Goal: Task Accomplishment & Management: Use online tool/utility

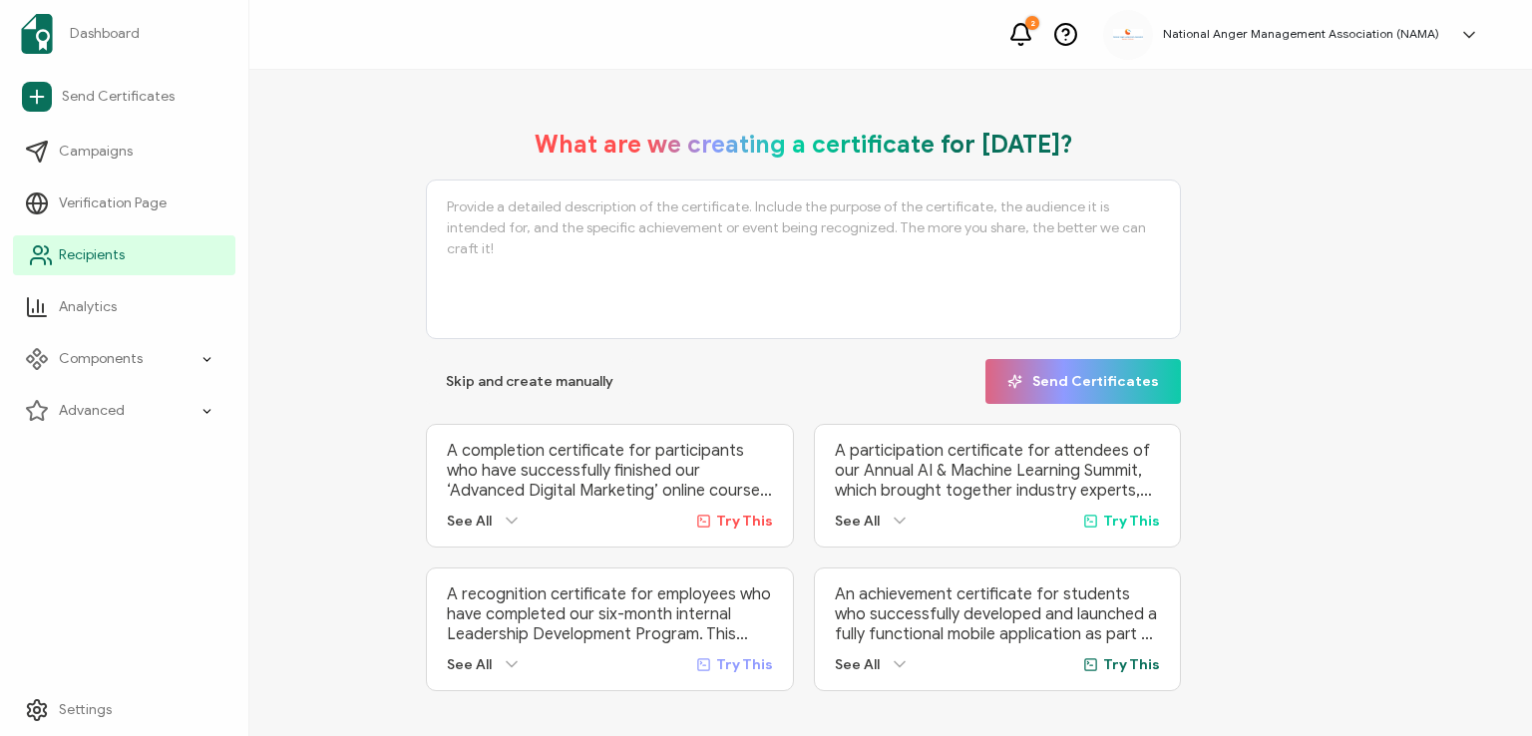
click at [76, 256] on span "Recipients" at bounding box center [92, 255] width 66 height 20
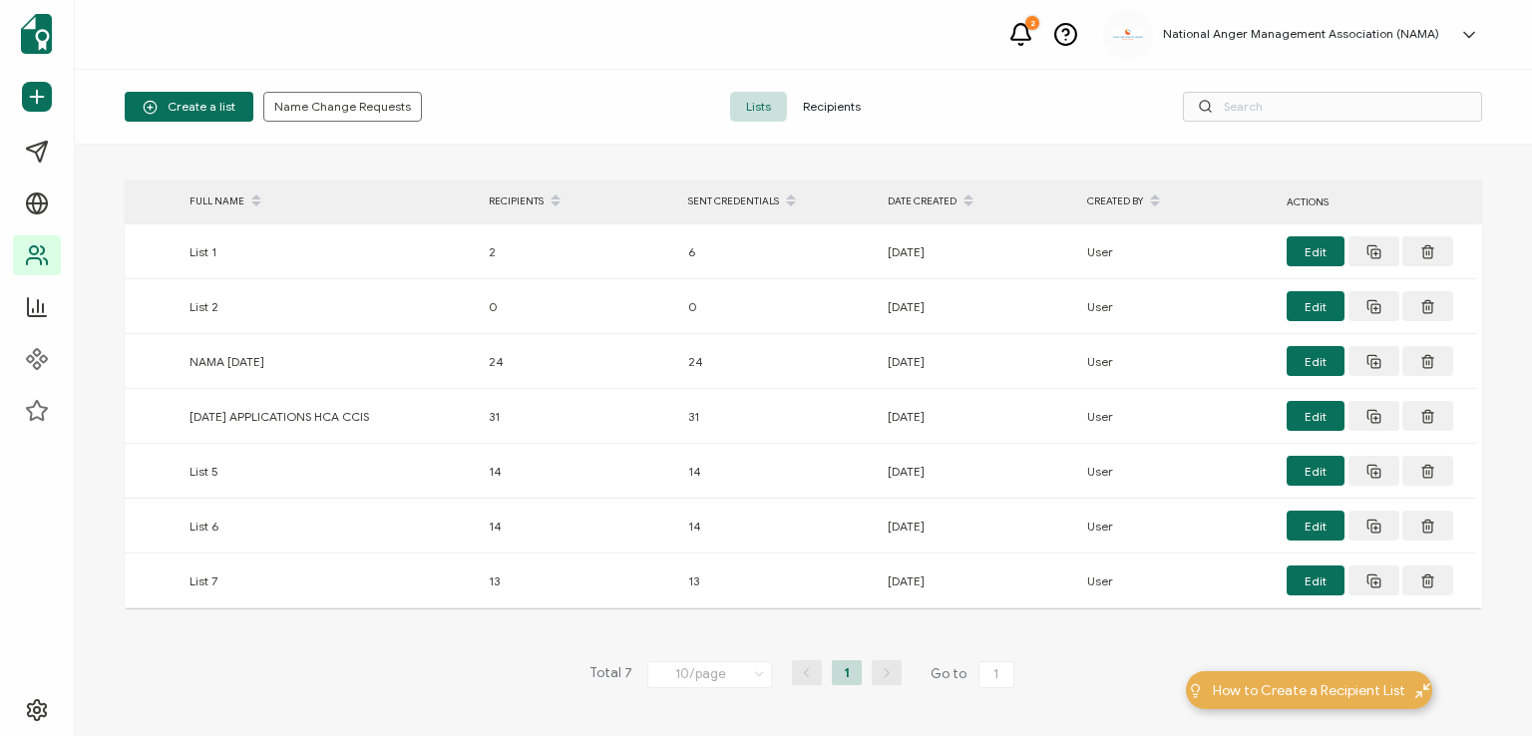
click at [815, 109] on span "Recipients" at bounding box center [832, 107] width 90 height 30
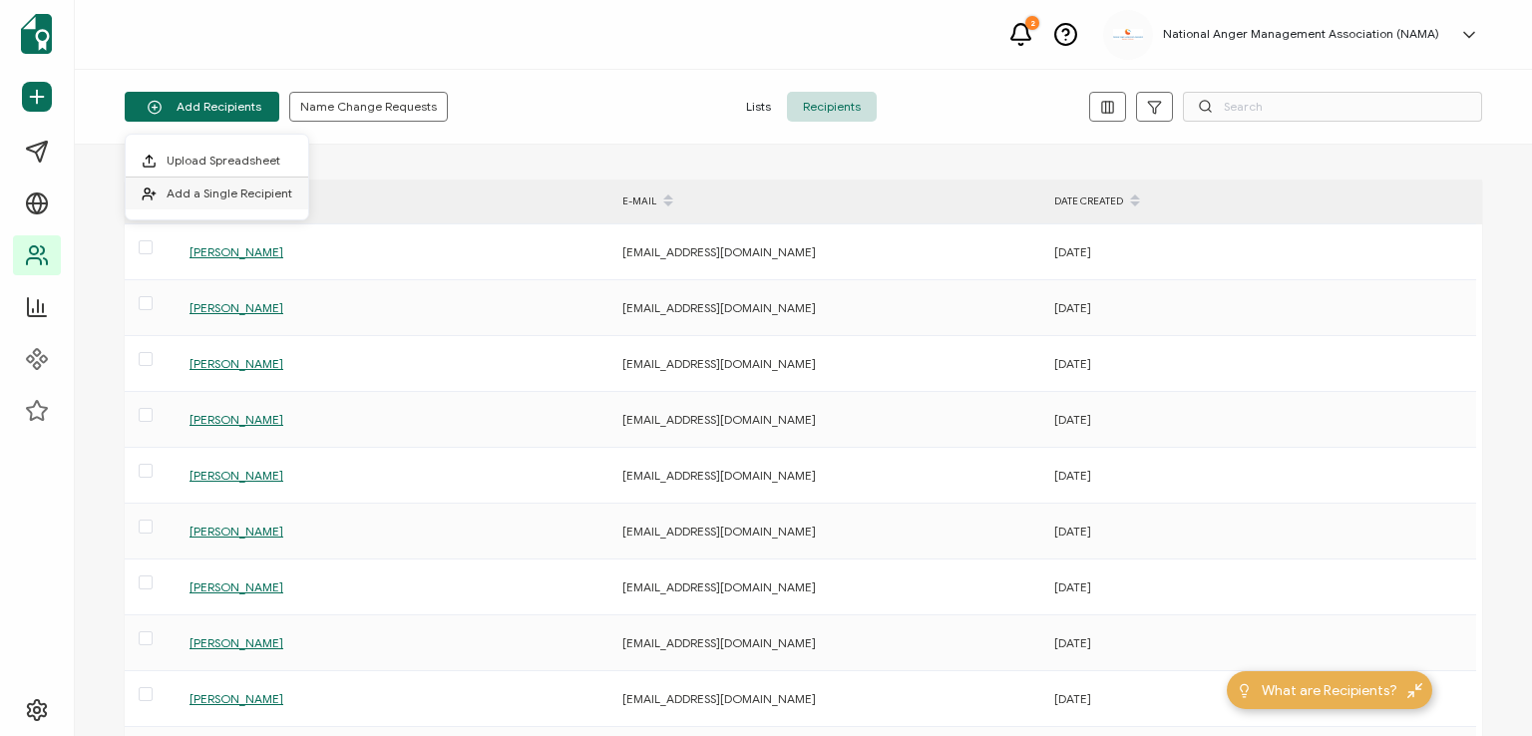
click at [212, 183] on li "Add a Single Recipient" at bounding box center [217, 193] width 182 height 32
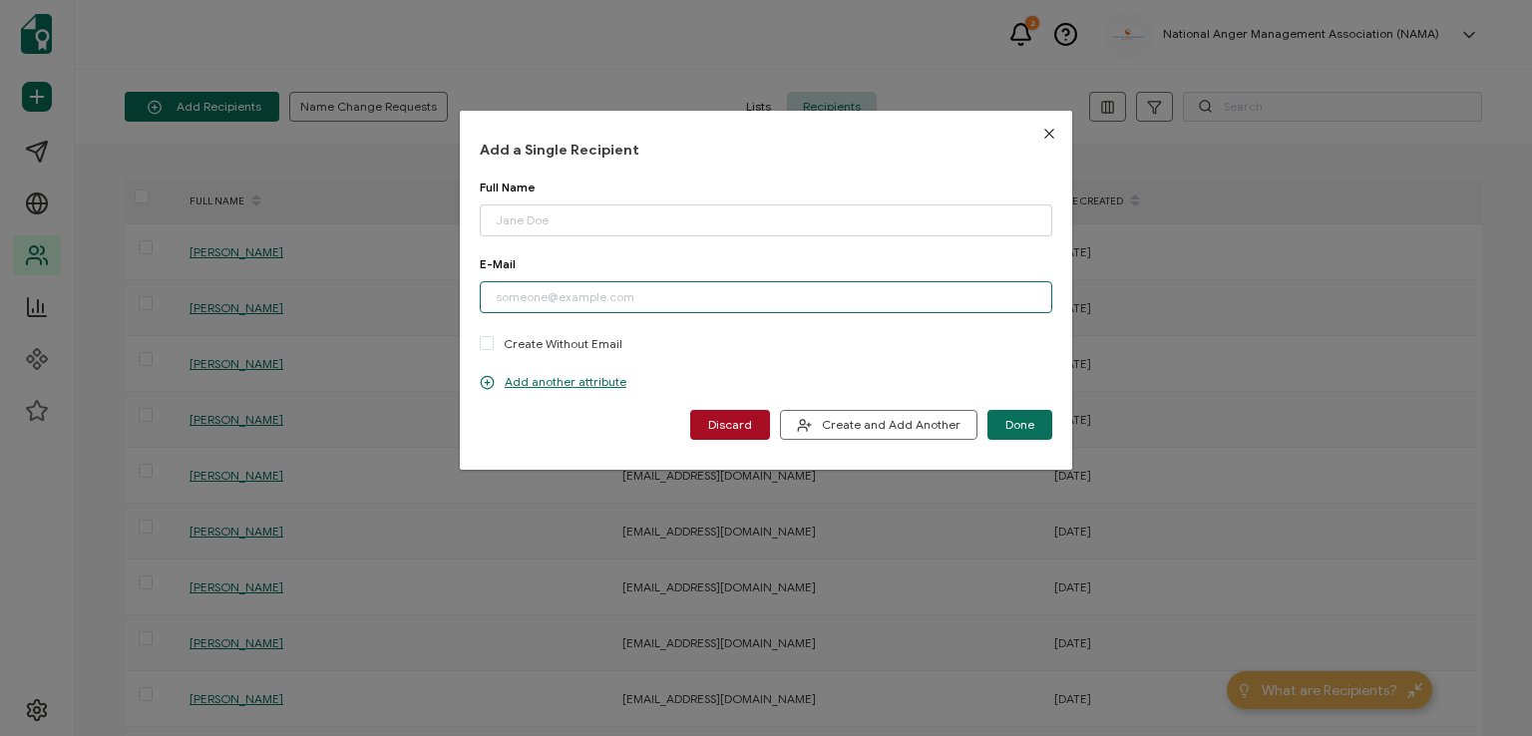
paste input "[EMAIL_ADDRESS][DOMAIN_NAME]"
type input "[EMAIL_ADDRESS][DOMAIN_NAME]"
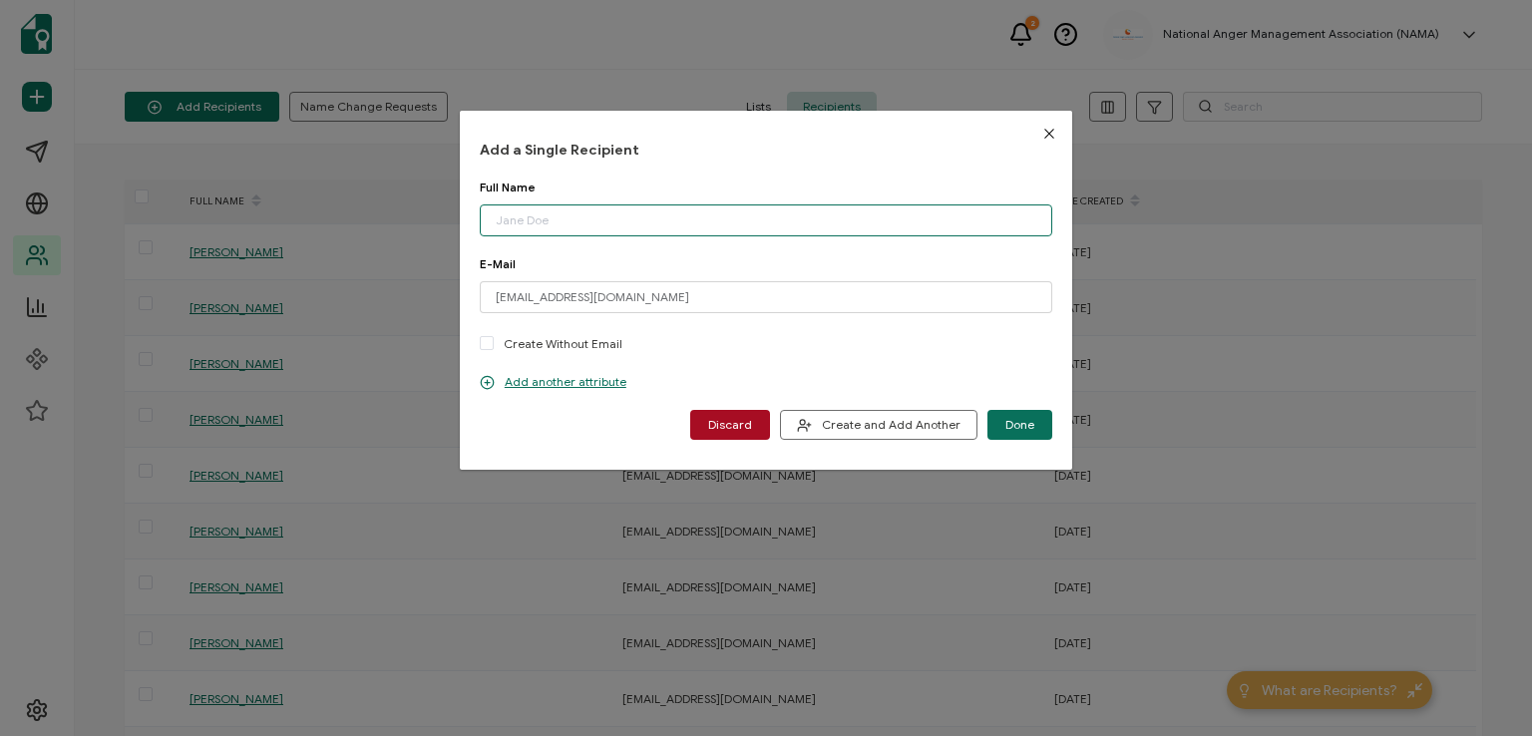
click at [573, 225] on input "dialog" at bounding box center [766, 220] width 572 height 32
type input "[PERSON_NAME]"
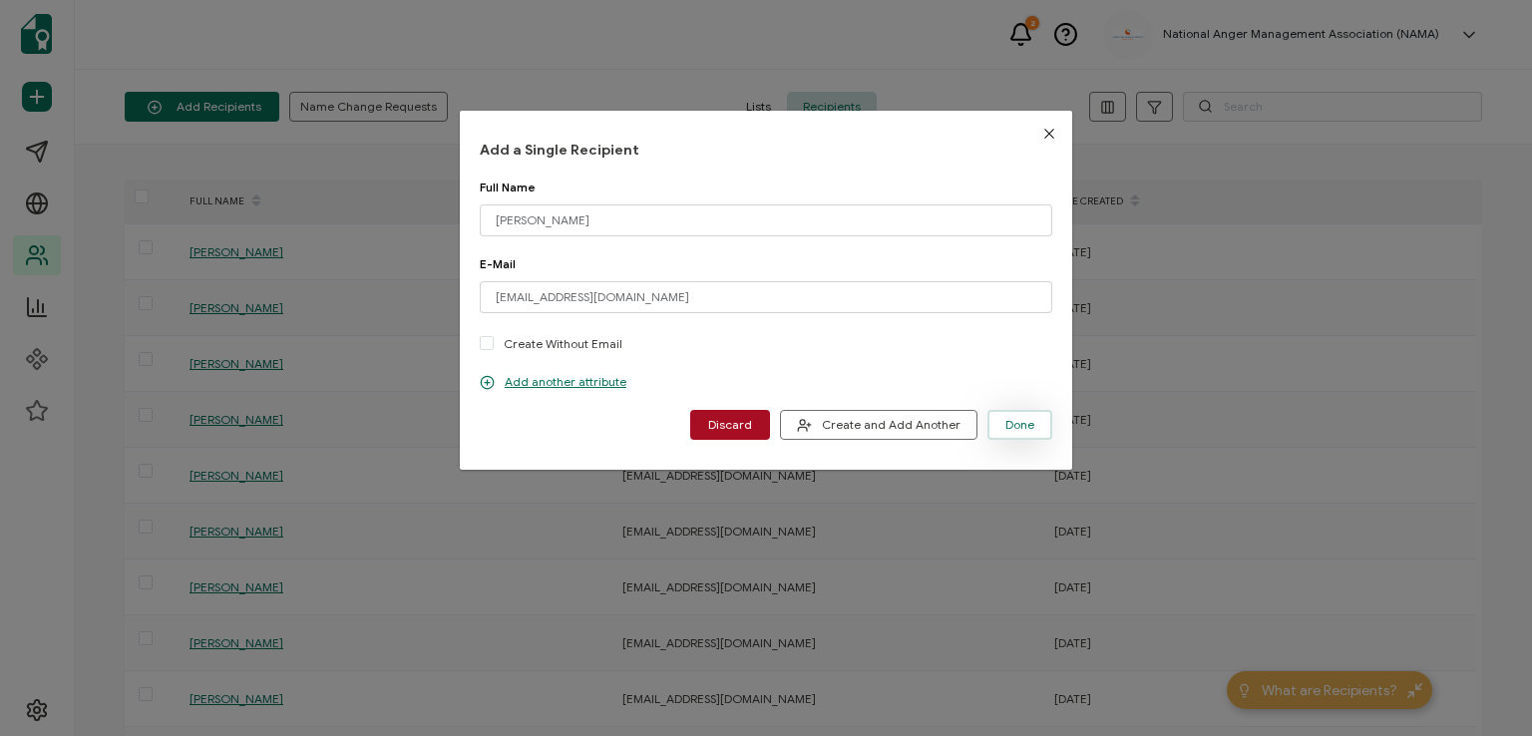
click at [1016, 424] on span "Done" at bounding box center [1019, 425] width 29 height 12
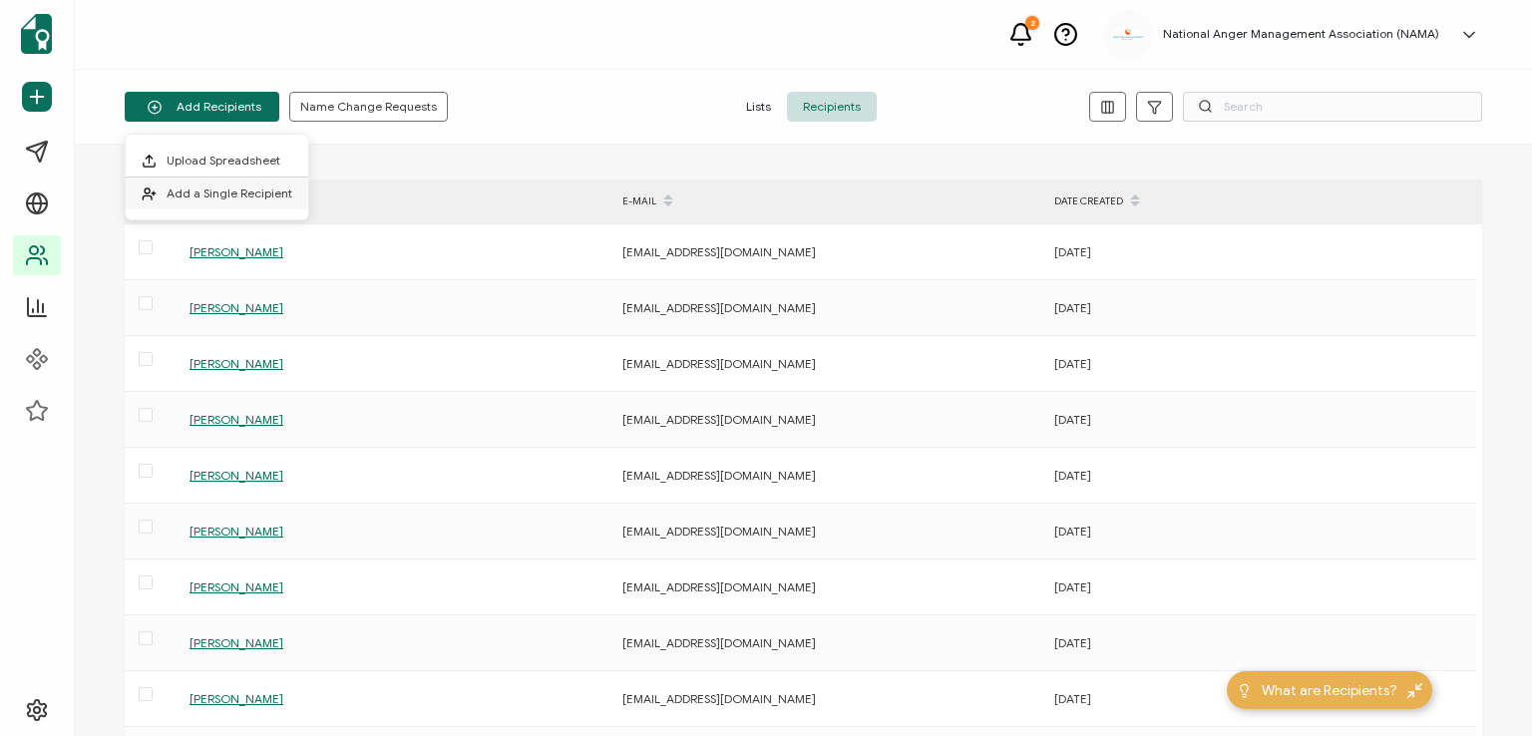
click at [251, 189] on span "Add a Single Recipient" at bounding box center [230, 192] width 126 height 15
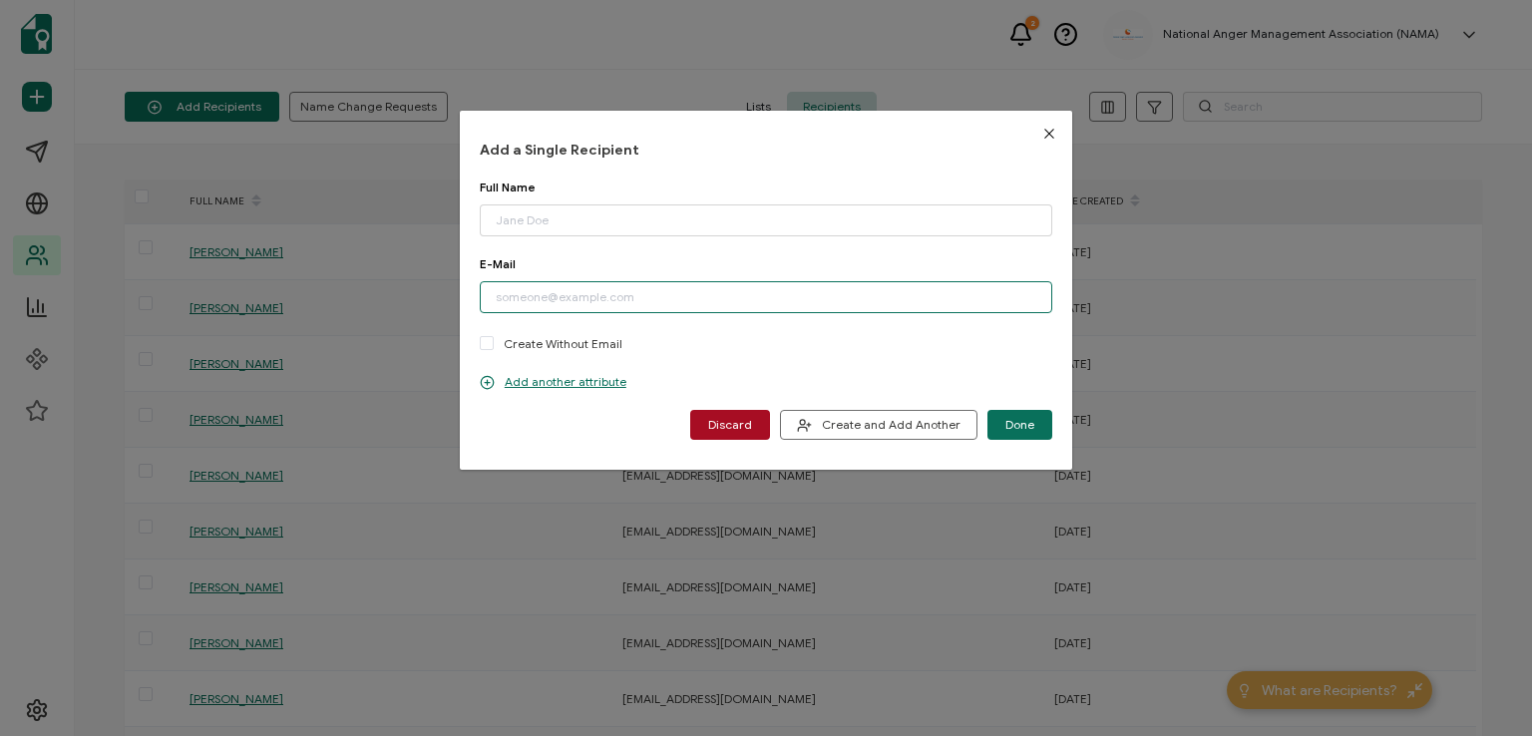
paste input "[EMAIL_ADDRESS][DOMAIN_NAME]"
type input "[EMAIL_ADDRESS][DOMAIN_NAME]"
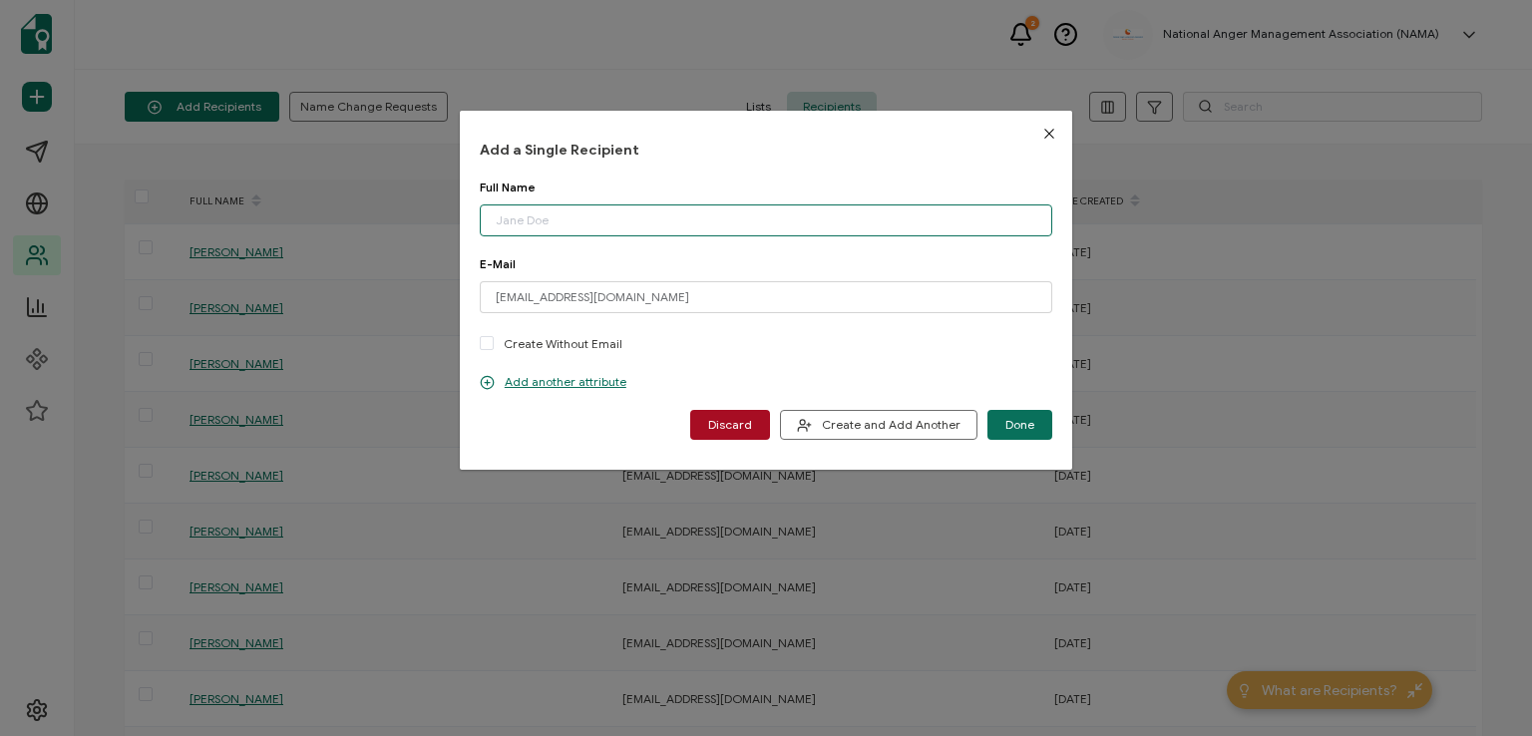
click at [606, 209] on input "dialog" at bounding box center [766, 220] width 572 height 32
type input "[PERSON_NAME]"
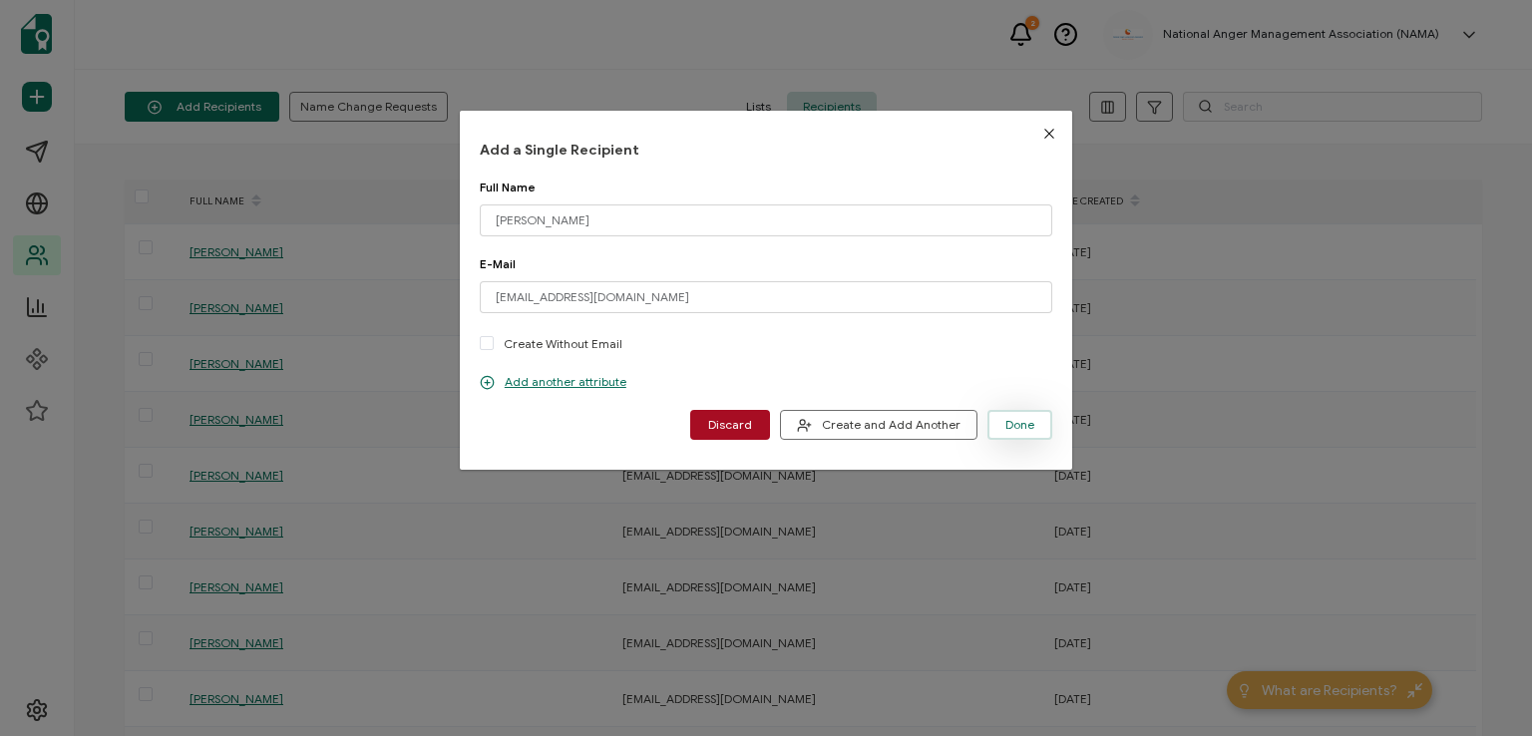
click at [1003, 412] on button "Done" at bounding box center [1019, 425] width 65 height 30
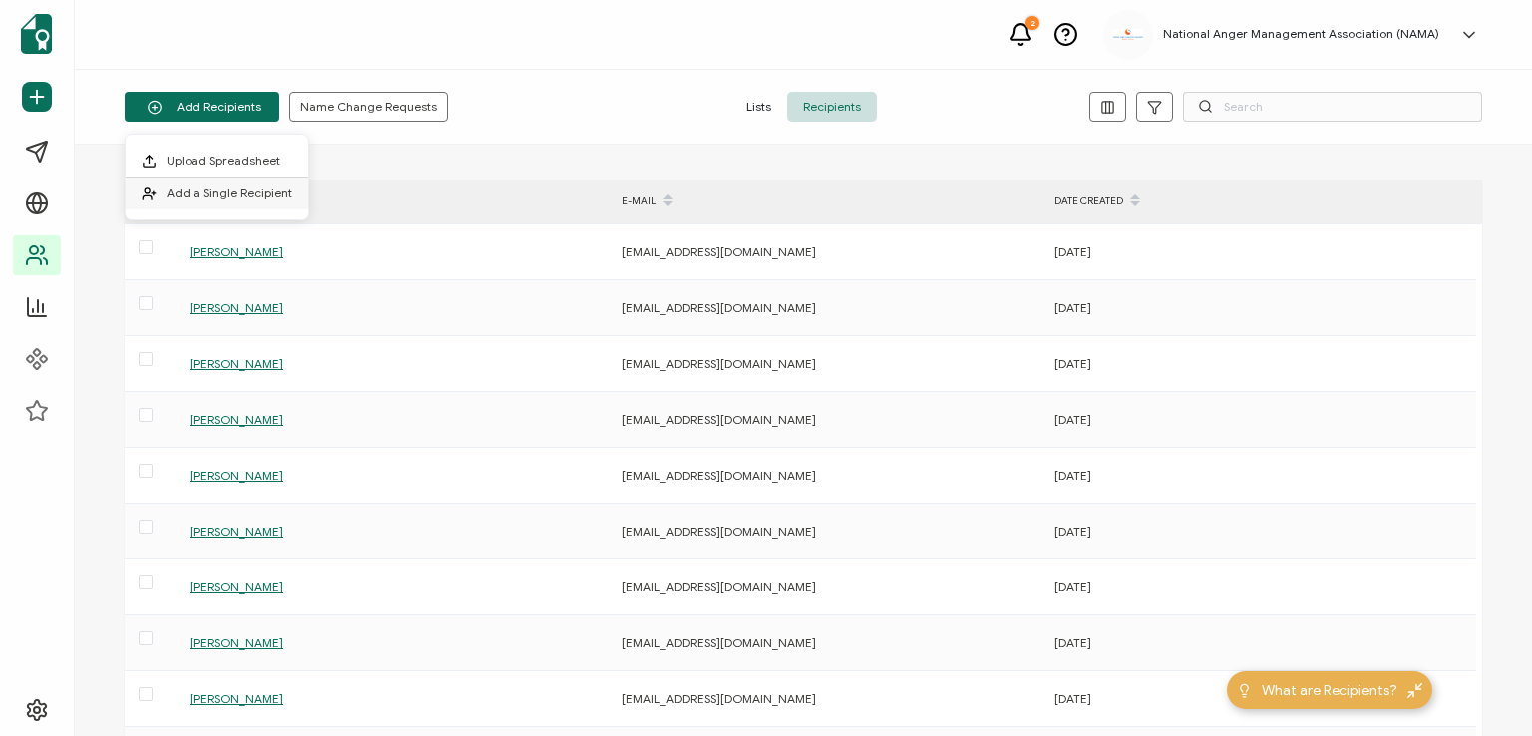
click at [202, 188] on span "Add a Single Recipient" at bounding box center [230, 192] width 126 height 15
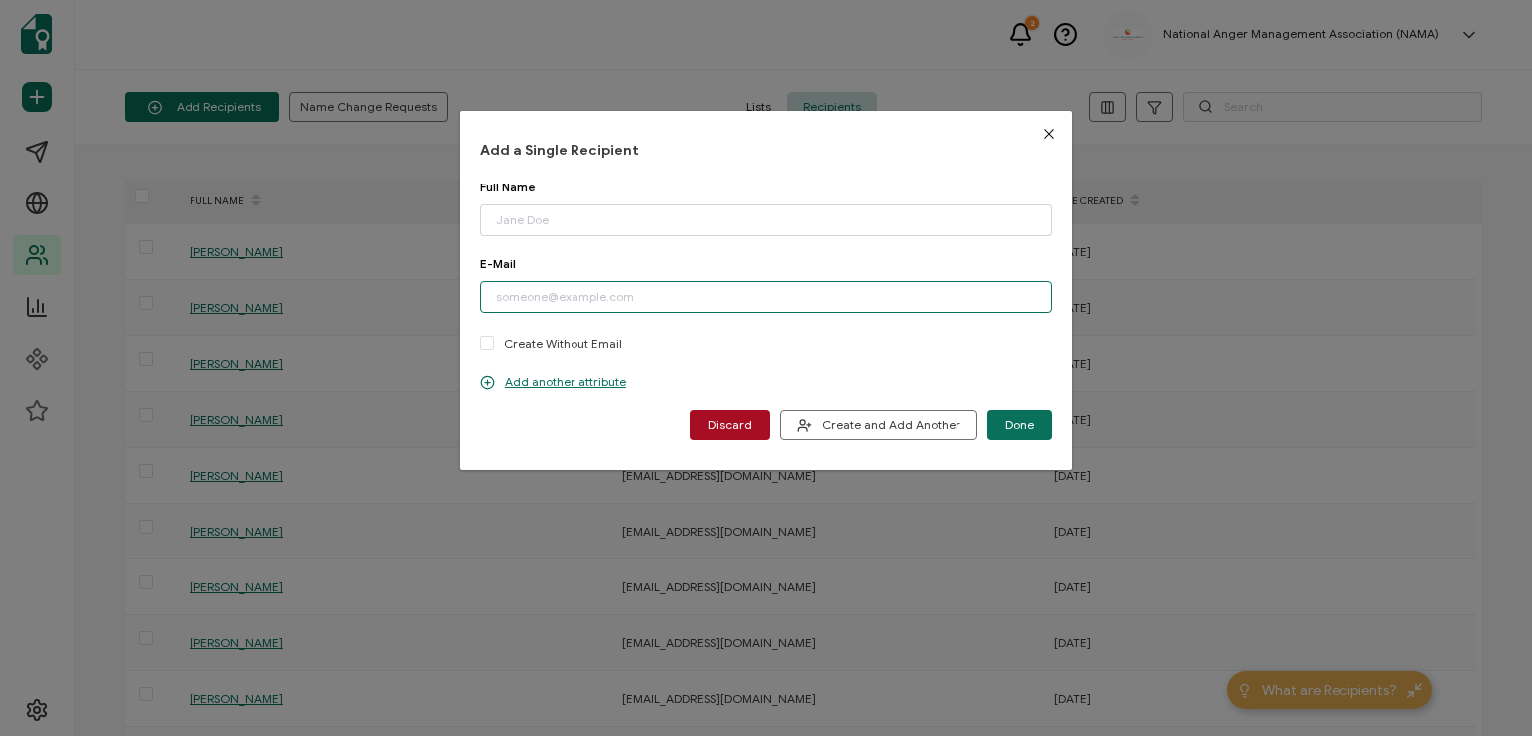
paste input "[EMAIL_ADDRESS][DOMAIN_NAME]"
type input "[EMAIL_ADDRESS][DOMAIN_NAME]"
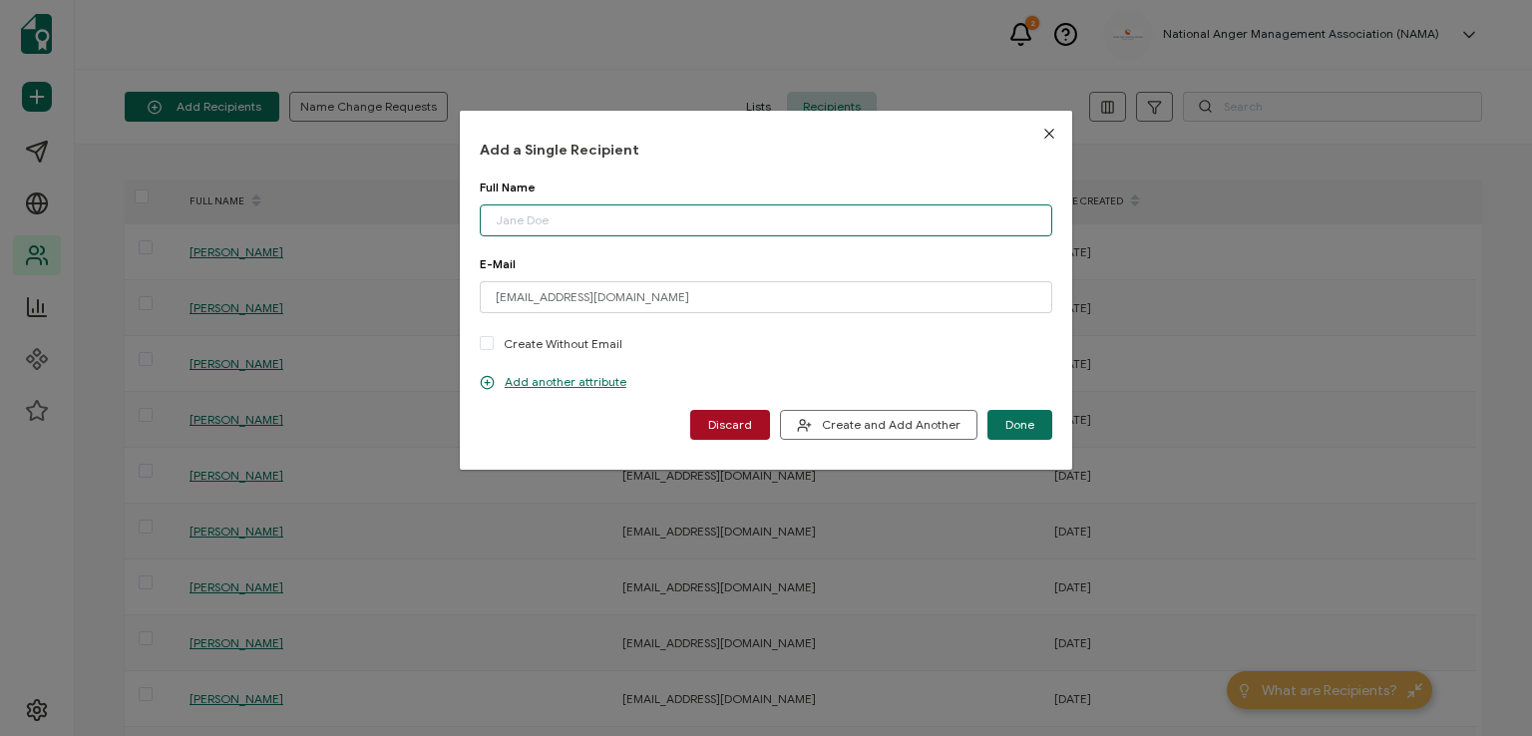
click at [588, 222] on input "dialog" at bounding box center [766, 220] width 572 height 32
type input "[PERSON_NAME]"
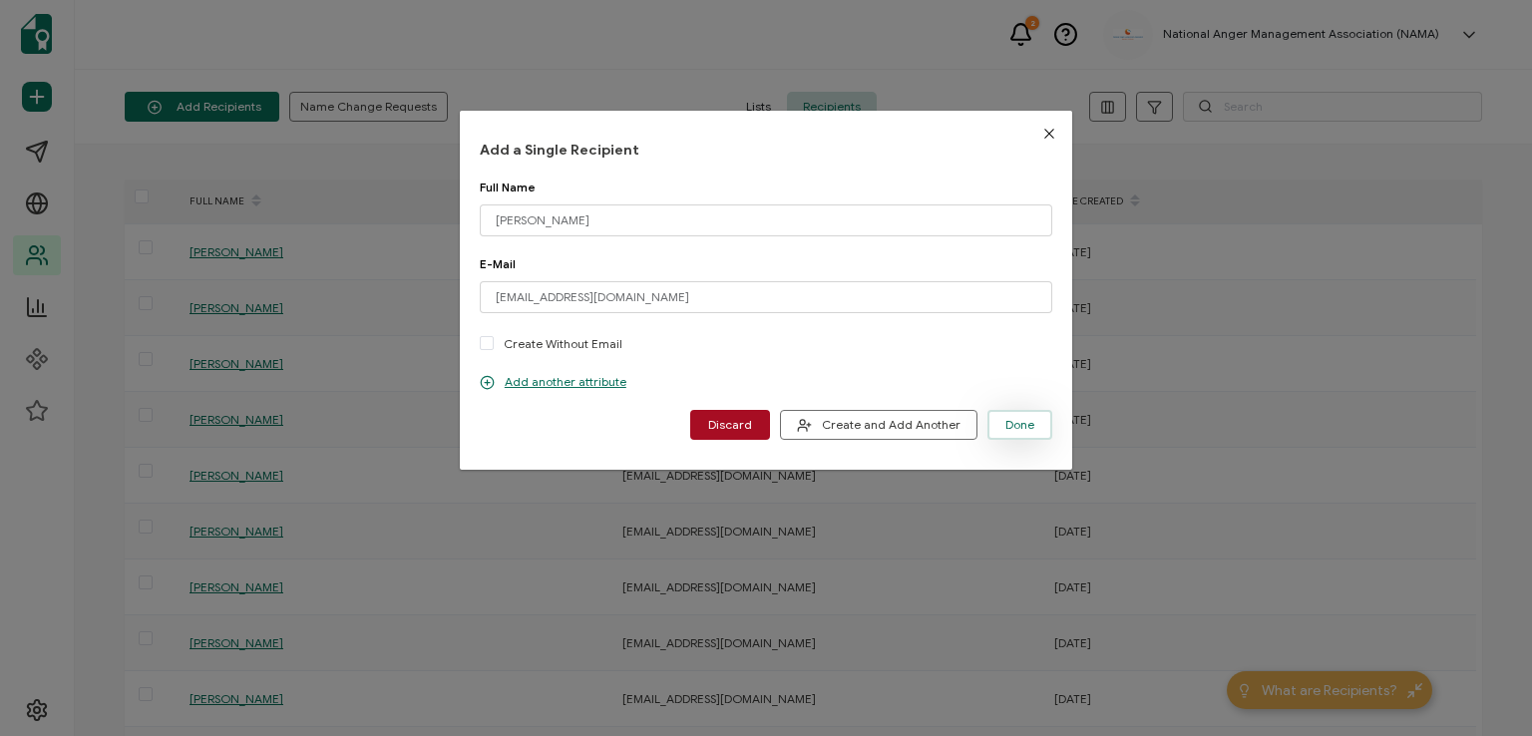
click at [1011, 423] on span "Done" at bounding box center [1019, 425] width 29 height 12
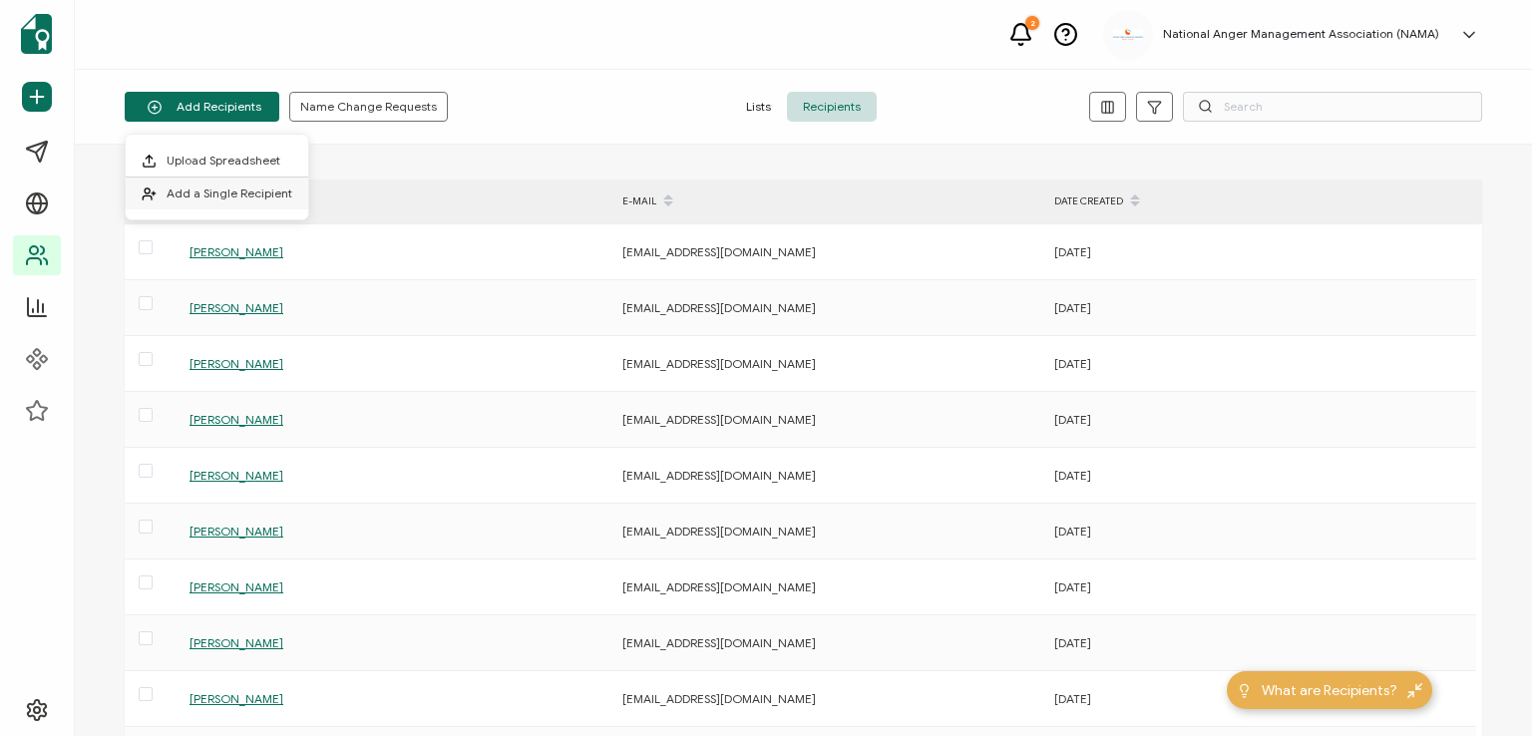
click at [240, 182] on li "Add a Single Recipient" at bounding box center [217, 193] width 182 height 32
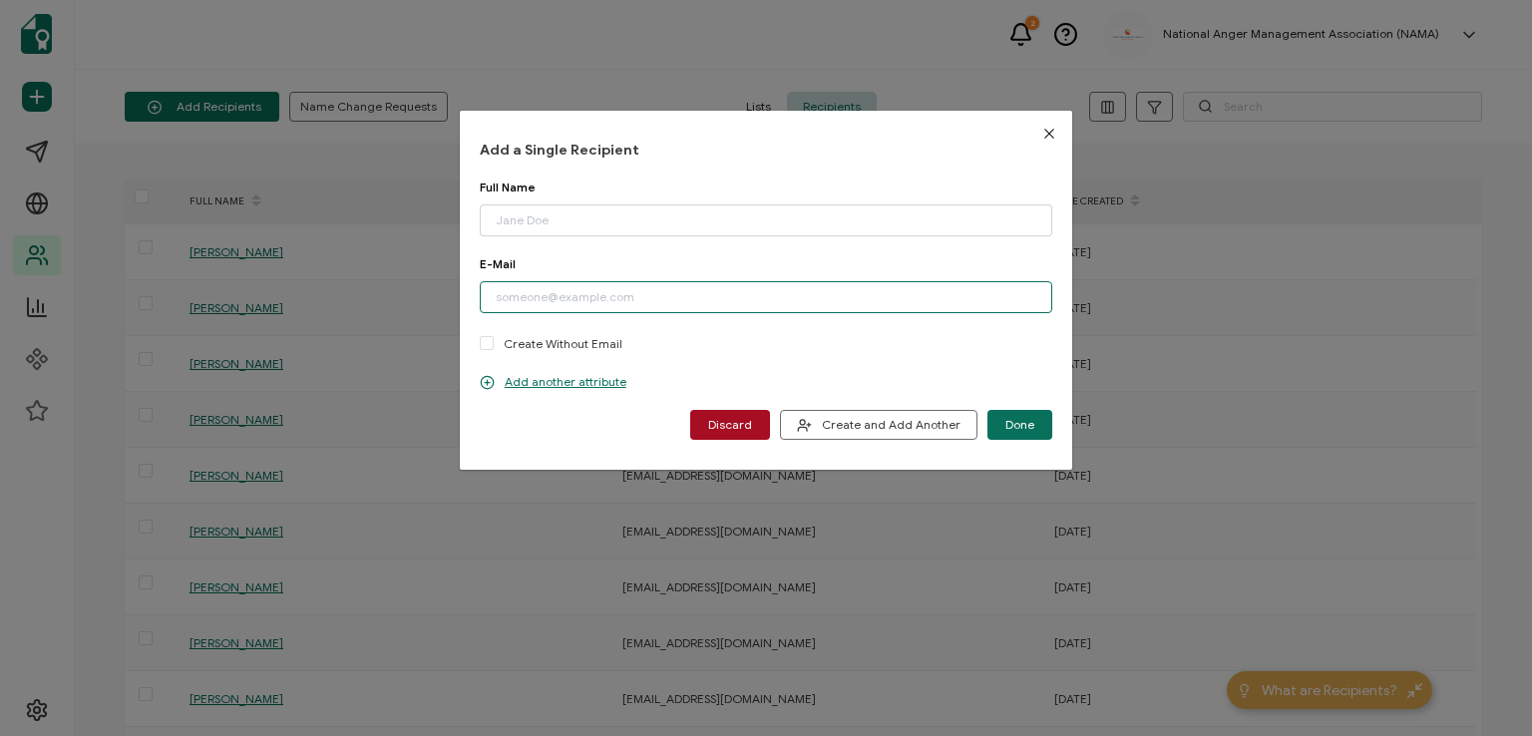
paste input "[EMAIL_ADDRESS][DOMAIN_NAME]"
type input "[EMAIL_ADDRESS][DOMAIN_NAME]"
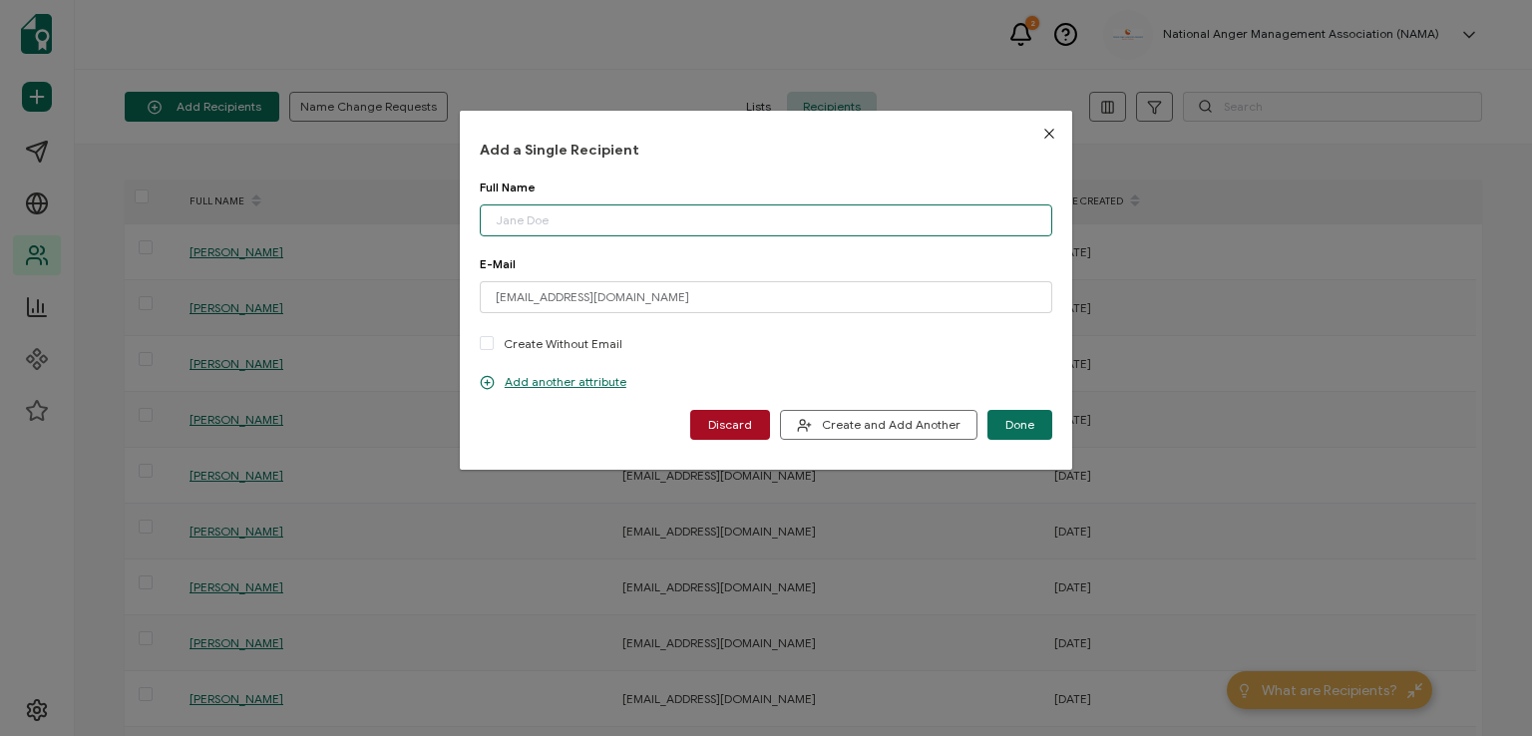
click at [574, 220] on input "dialog" at bounding box center [766, 220] width 572 height 32
type input "[PERSON_NAME]"
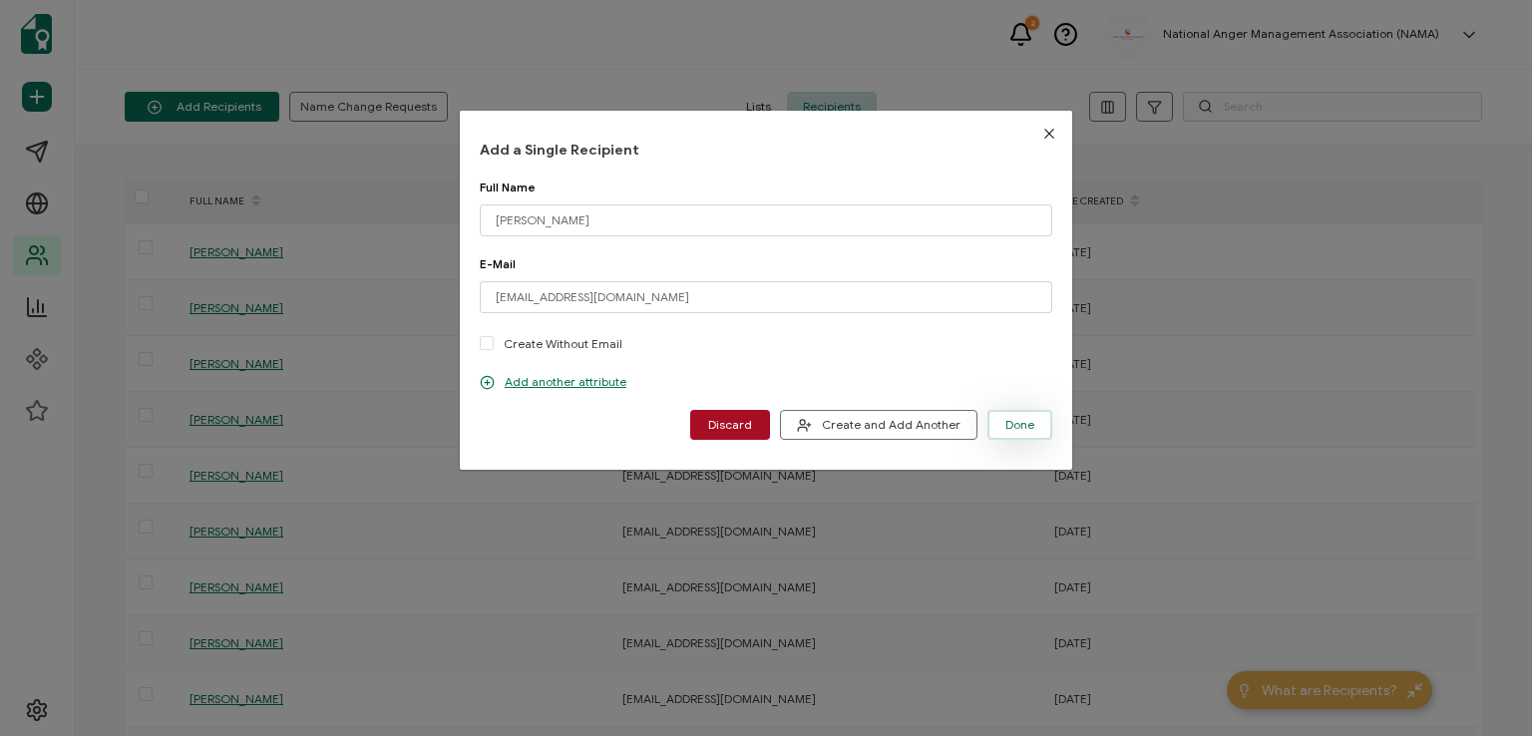
click at [1008, 416] on button "Done" at bounding box center [1019, 425] width 65 height 30
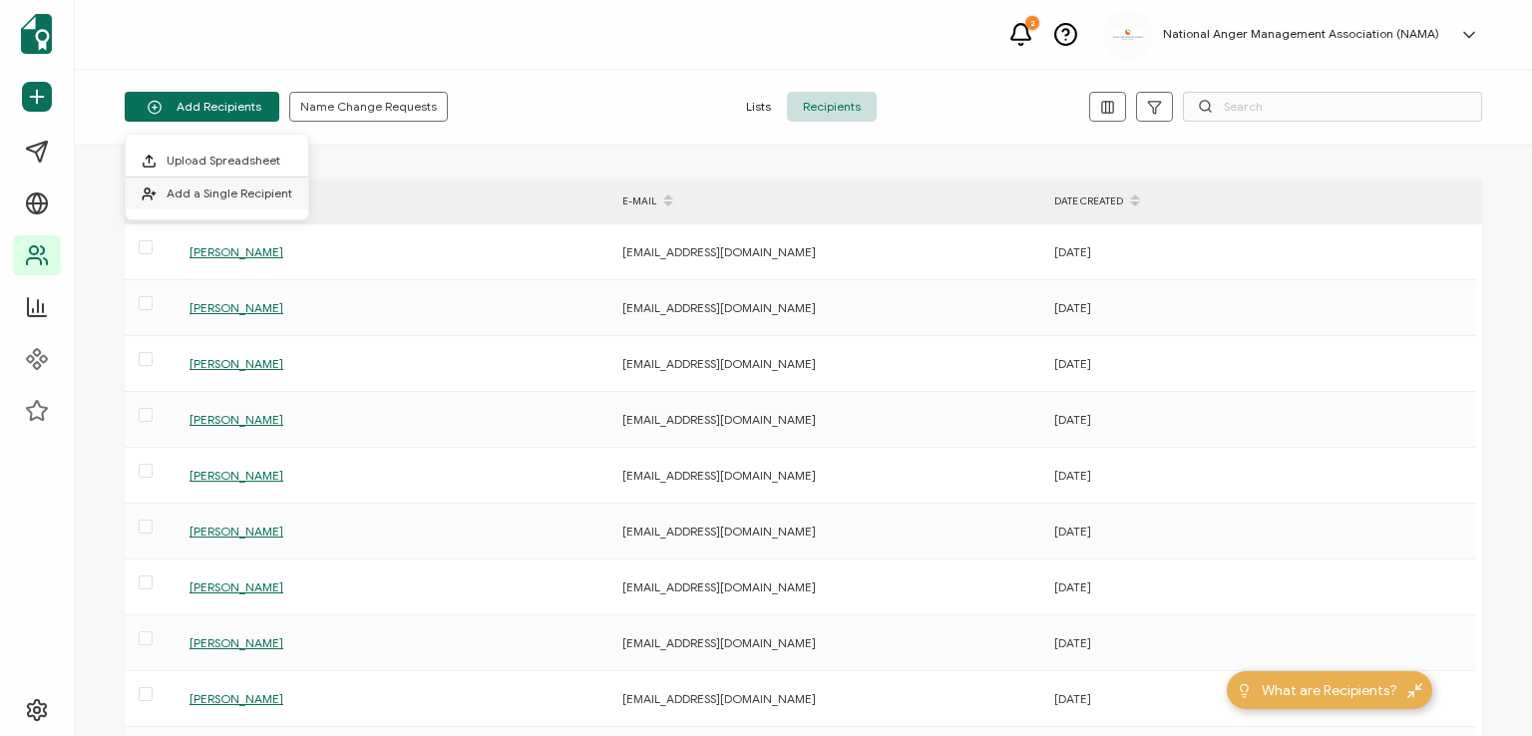
click at [223, 185] on span "Add a Single Recipient" at bounding box center [230, 192] width 126 height 15
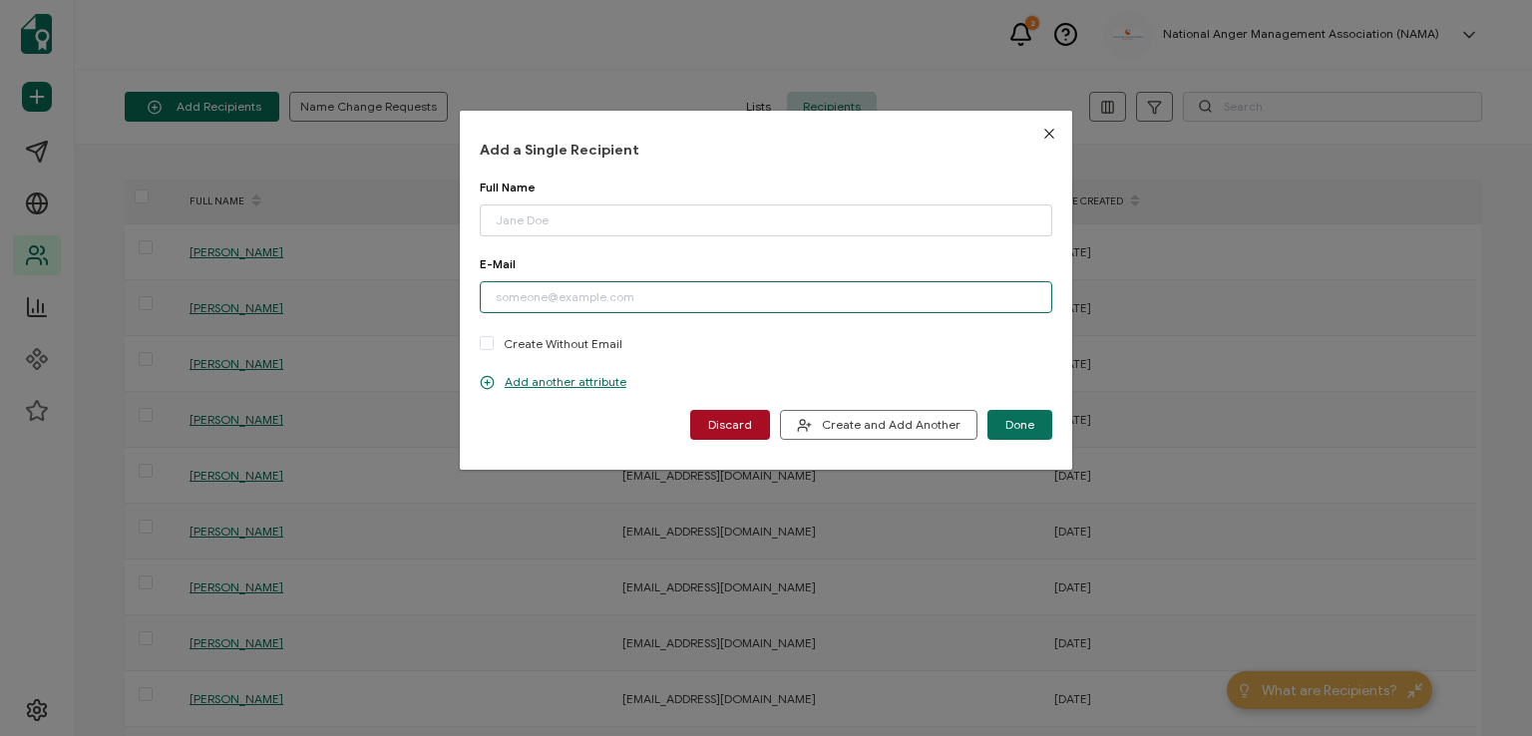
paste input "[EMAIL_ADDRESS][DOMAIN_NAME]"
type input "[EMAIL_ADDRESS][DOMAIN_NAME]"
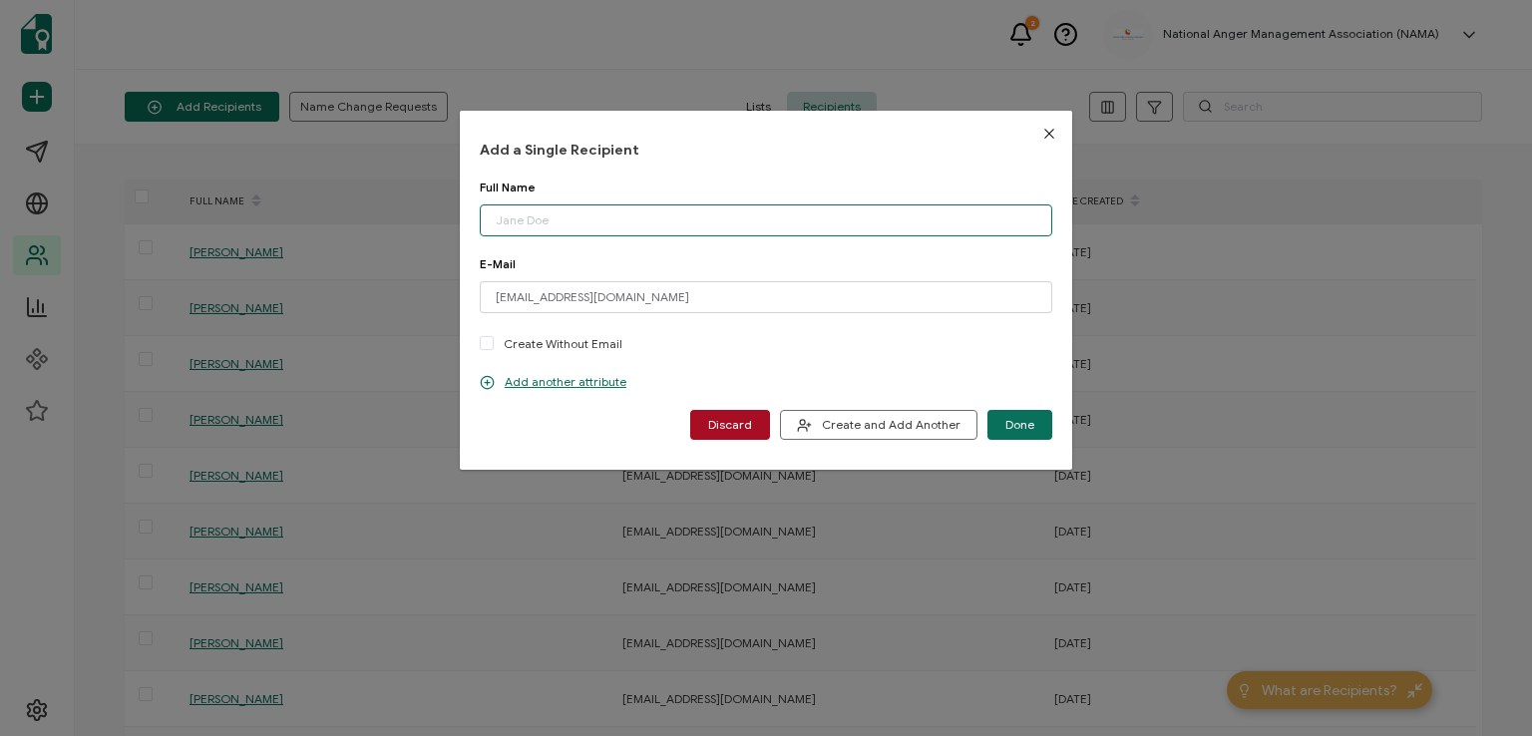
click at [556, 212] on input "dialog" at bounding box center [766, 220] width 572 height 32
type input "[PERSON_NAME]"
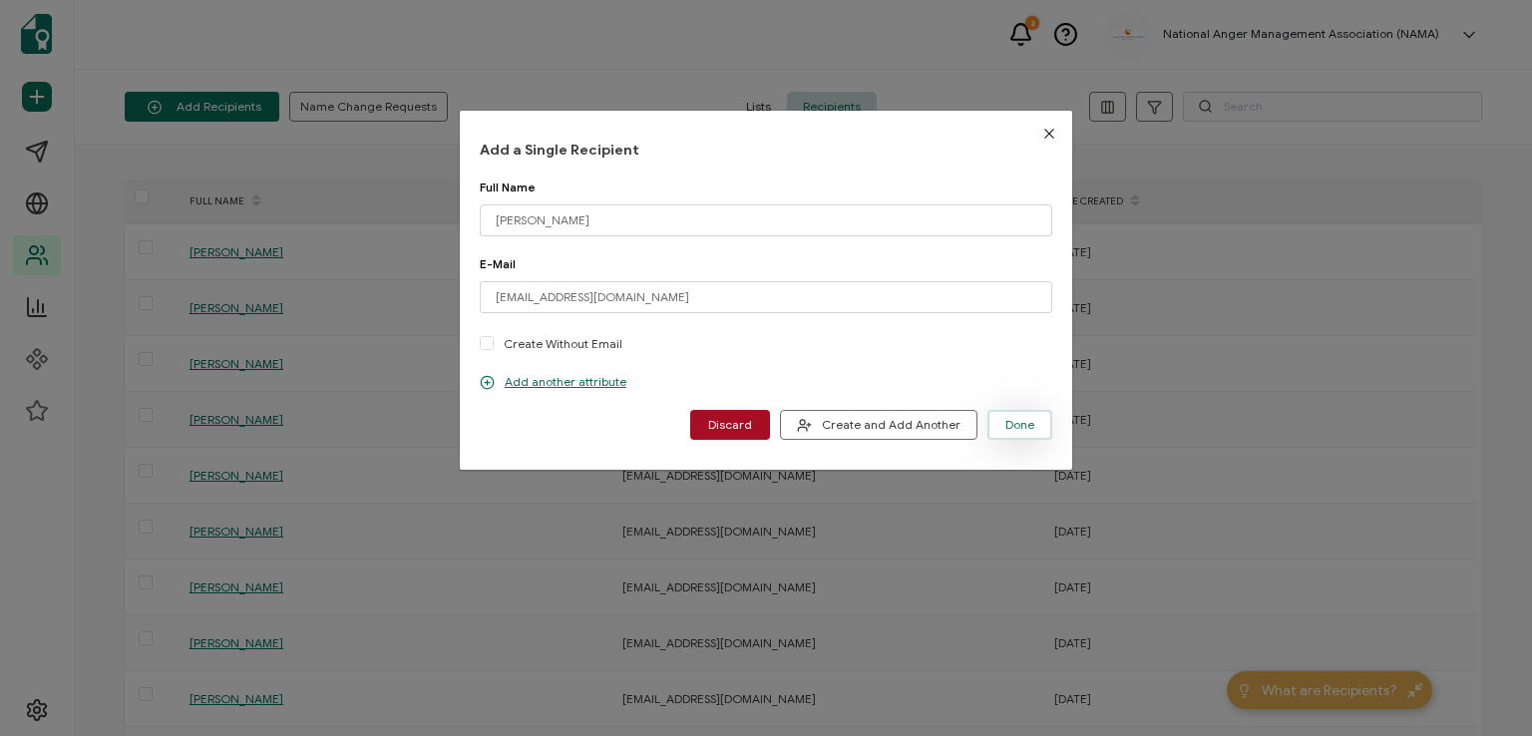
click at [1017, 423] on span "Done" at bounding box center [1019, 425] width 29 height 12
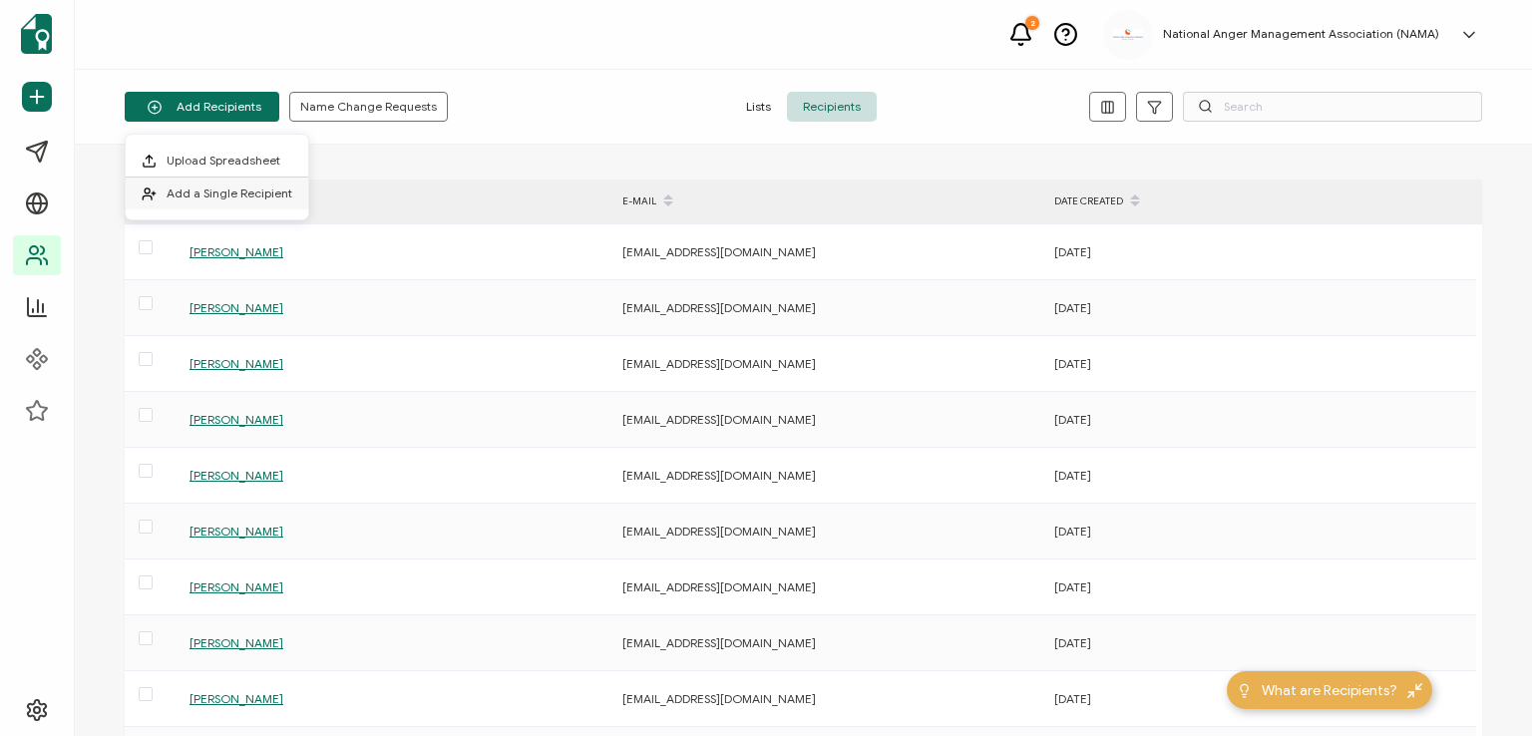
click at [208, 195] on span "Add a Single Recipient" at bounding box center [230, 192] width 126 height 15
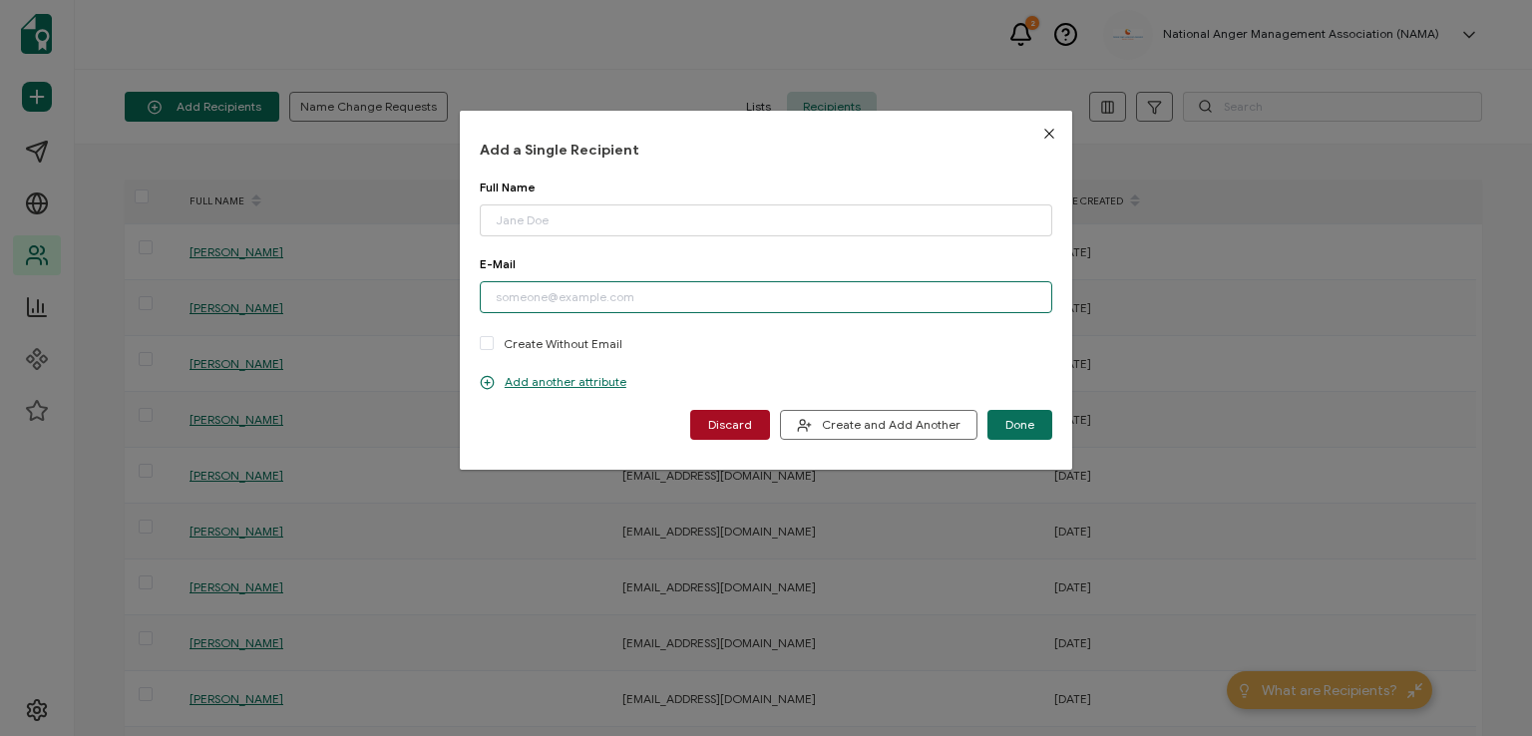
paste input "[EMAIL_ADDRESS][DOMAIN_NAME]"
type input "[EMAIL_ADDRESS][DOMAIN_NAME]"
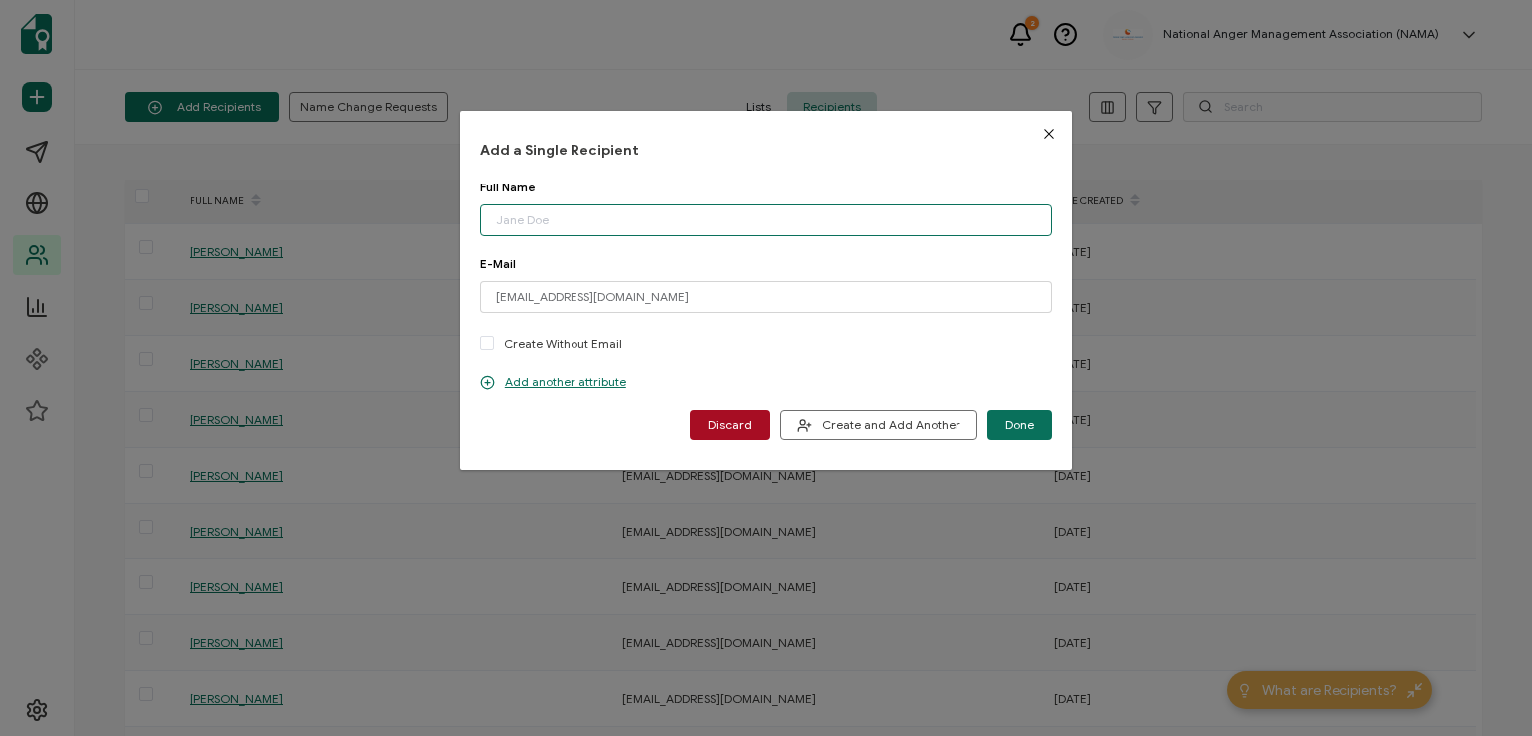
click at [545, 222] on input "dialog" at bounding box center [766, 220] width 572 height 32
type input "[PERSON_NAME]"
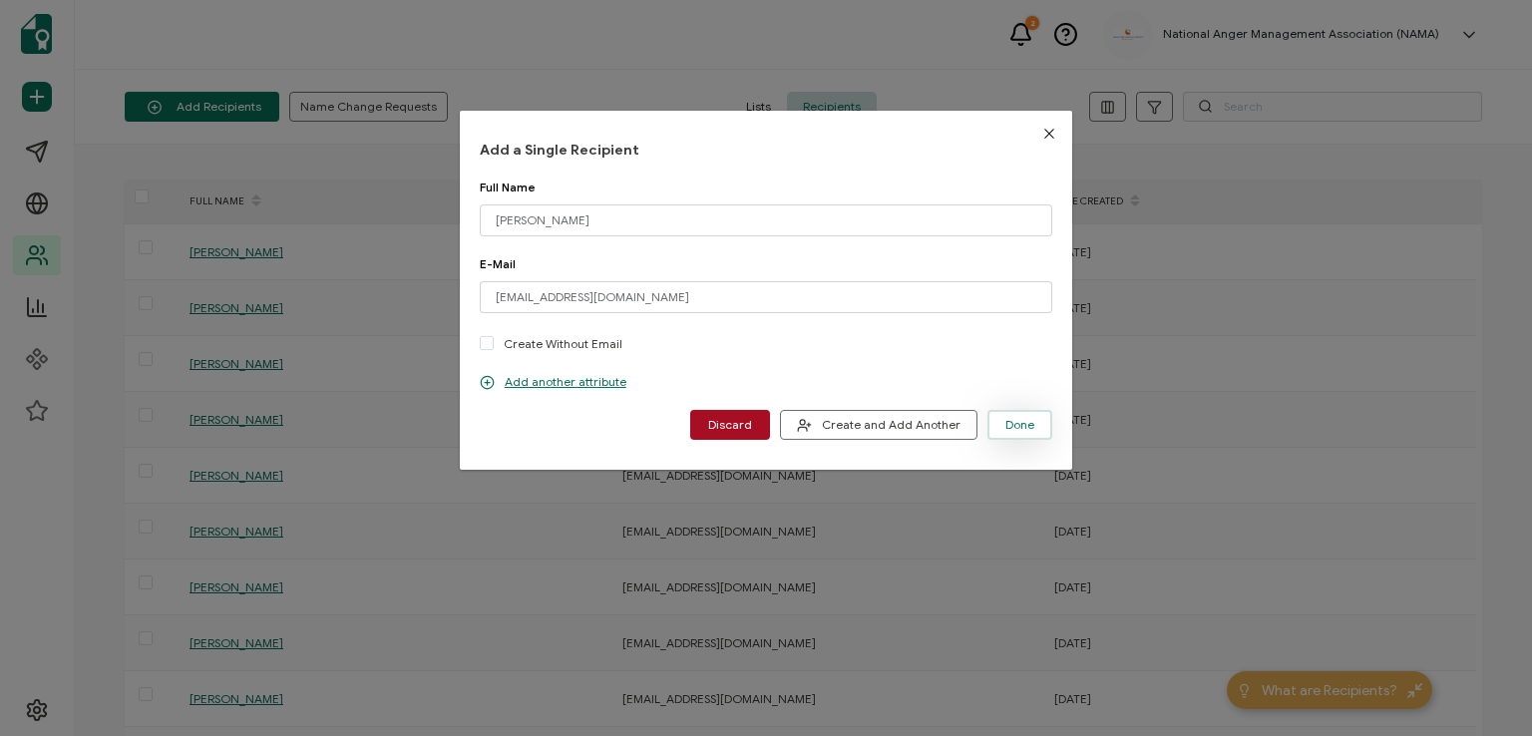
click at [1009, 429] on span "Done" at bounding box center [1019, 425] width 29 height 12
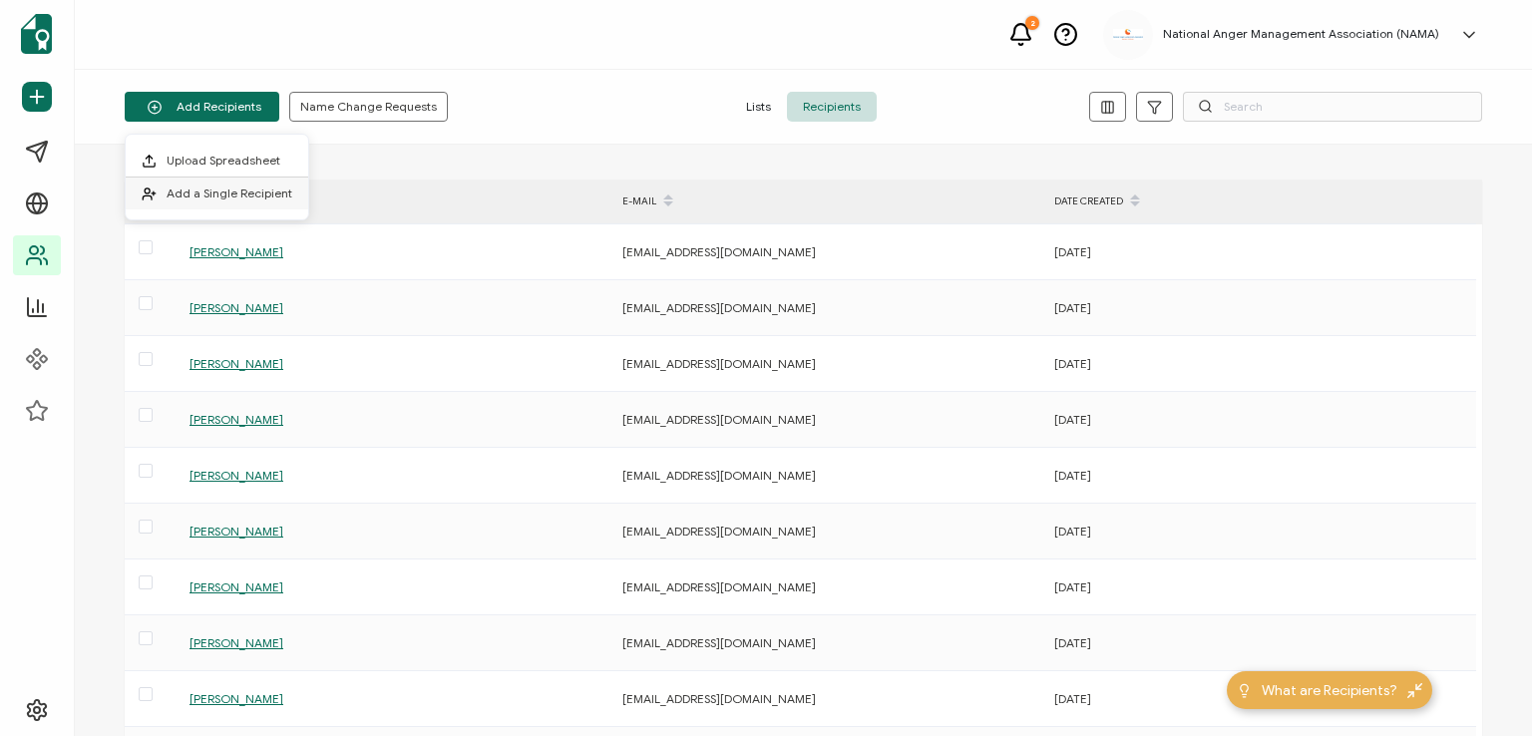
click at [223, 181] on li "Add a Single Recipient" at bounding box center [217, 193] width 182 height 32
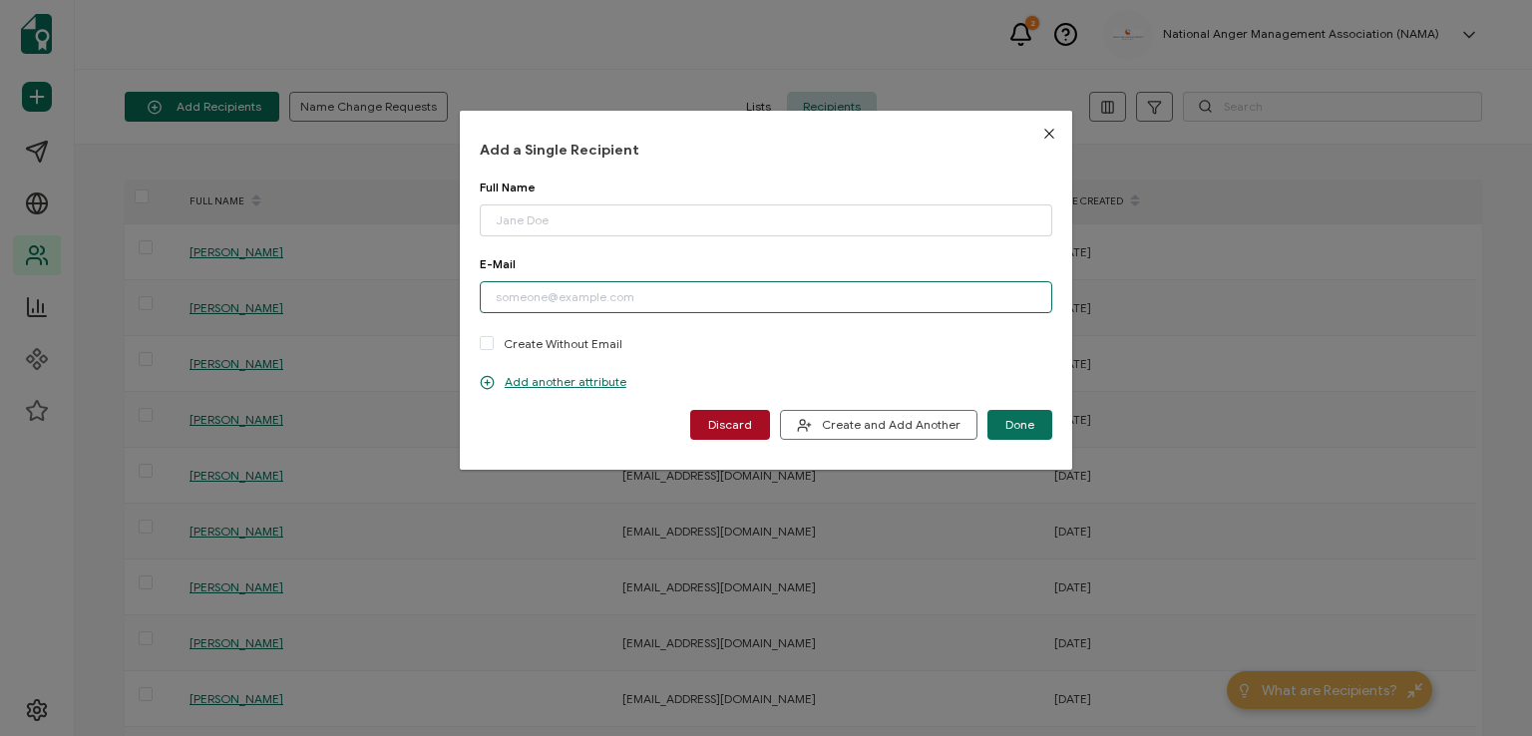
paste input "[EMAIL_ADDRESS][DOMAIN_NAME]"
type input "[EMAIL_ADDRESS][DOMAIN_NAME]"
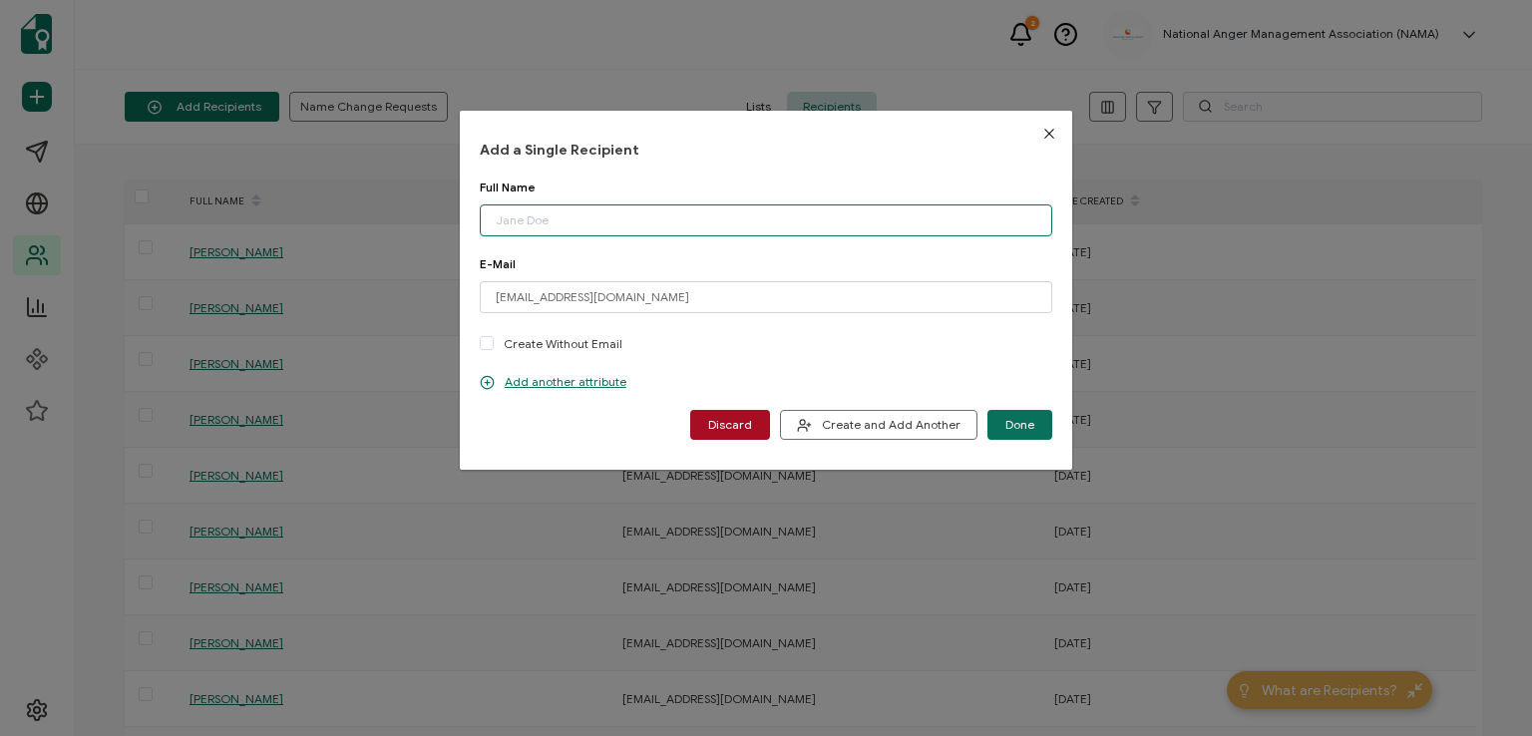
click at [570, 220] on input "dialog" at bounding box center [766, 220] width 572 height 32
type input "[PERSON_NAME]"
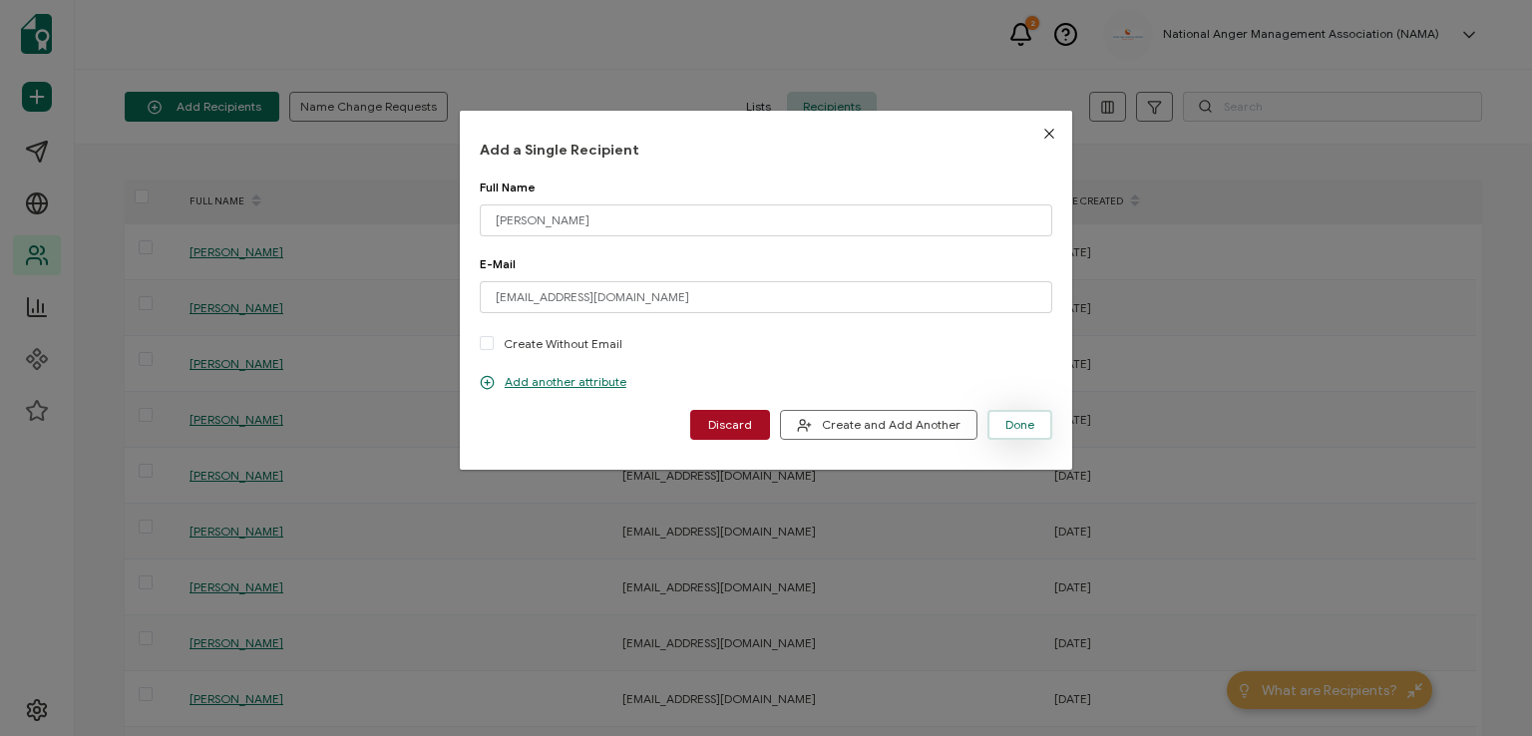
click at [1009, 416] on button "Done" at bounding box center [1019, 425] width 65 height 30
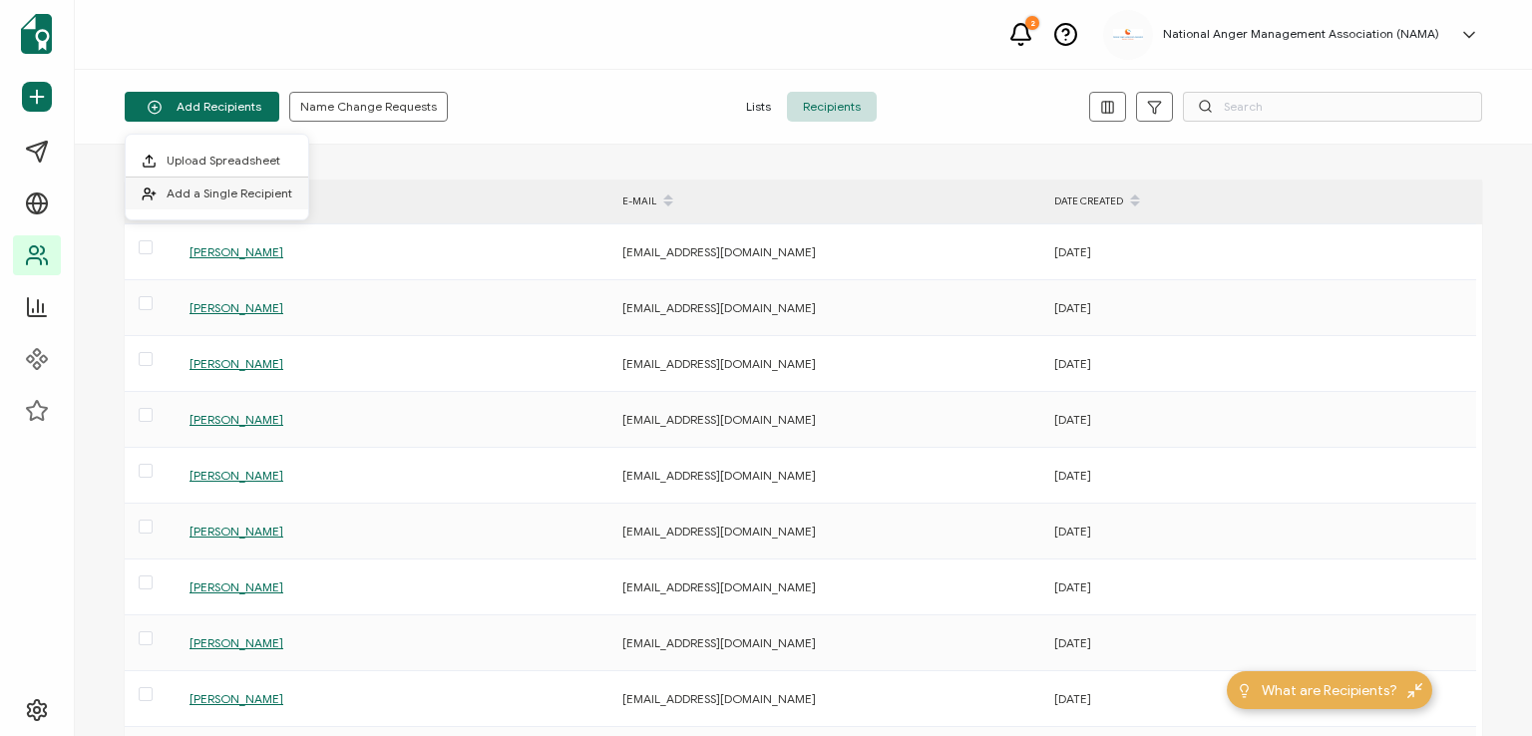
click at [219, 190] on span "Add a Single Recipient" at bounding box center [230, 192] width 126 height 15
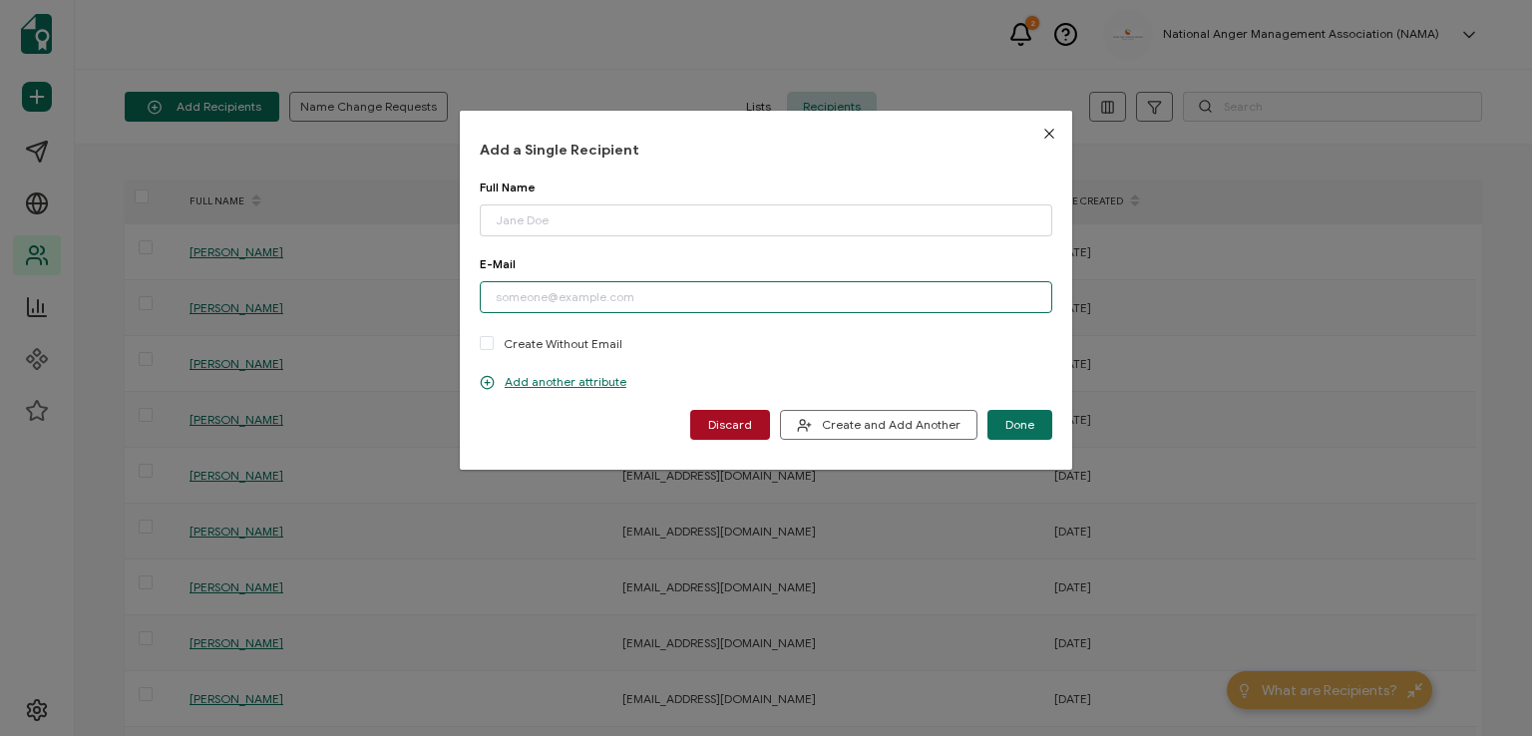
paste input "[EMAIL_ADDRESS][DOMAIN_NAME]"
type input "[EMAIL_ADDRESS][DOMAIN_NAME]"
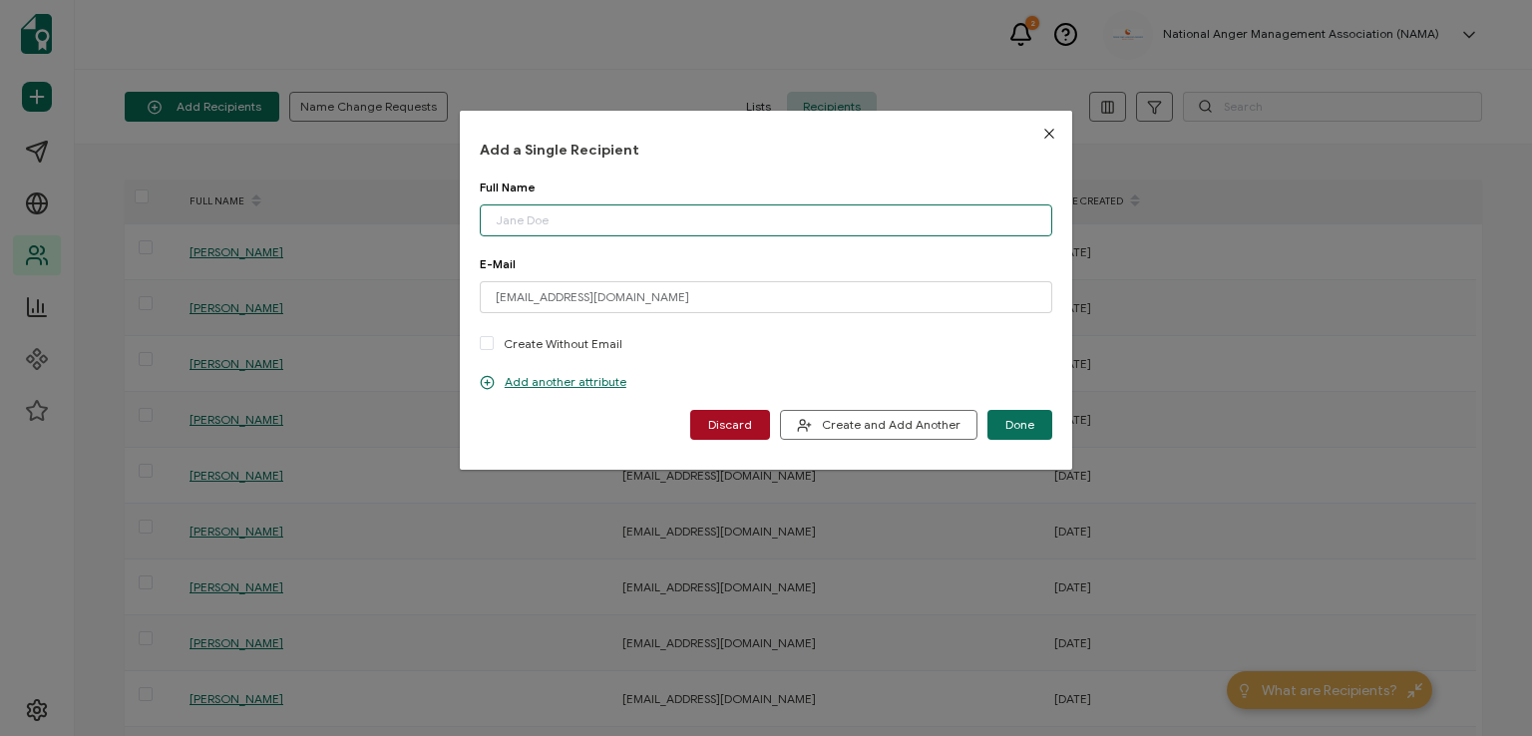
click at [566, 221] on input "dialog" at bounding box center [766, 220] width 572 height 32
type input "[PERSON_NAME]"
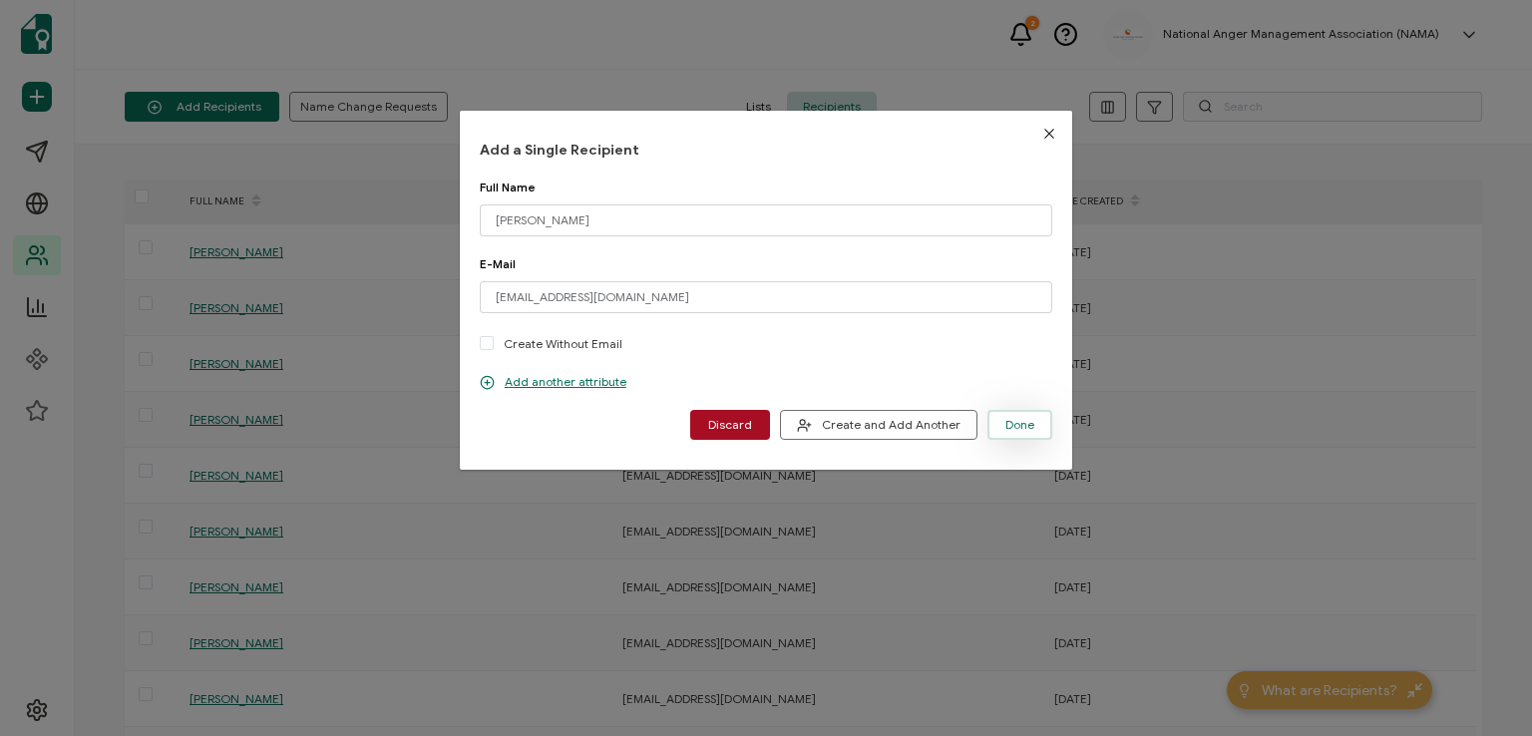
click at [1009, 419] on span "Done" at bounding box center [1019, 425] width 29 height 12
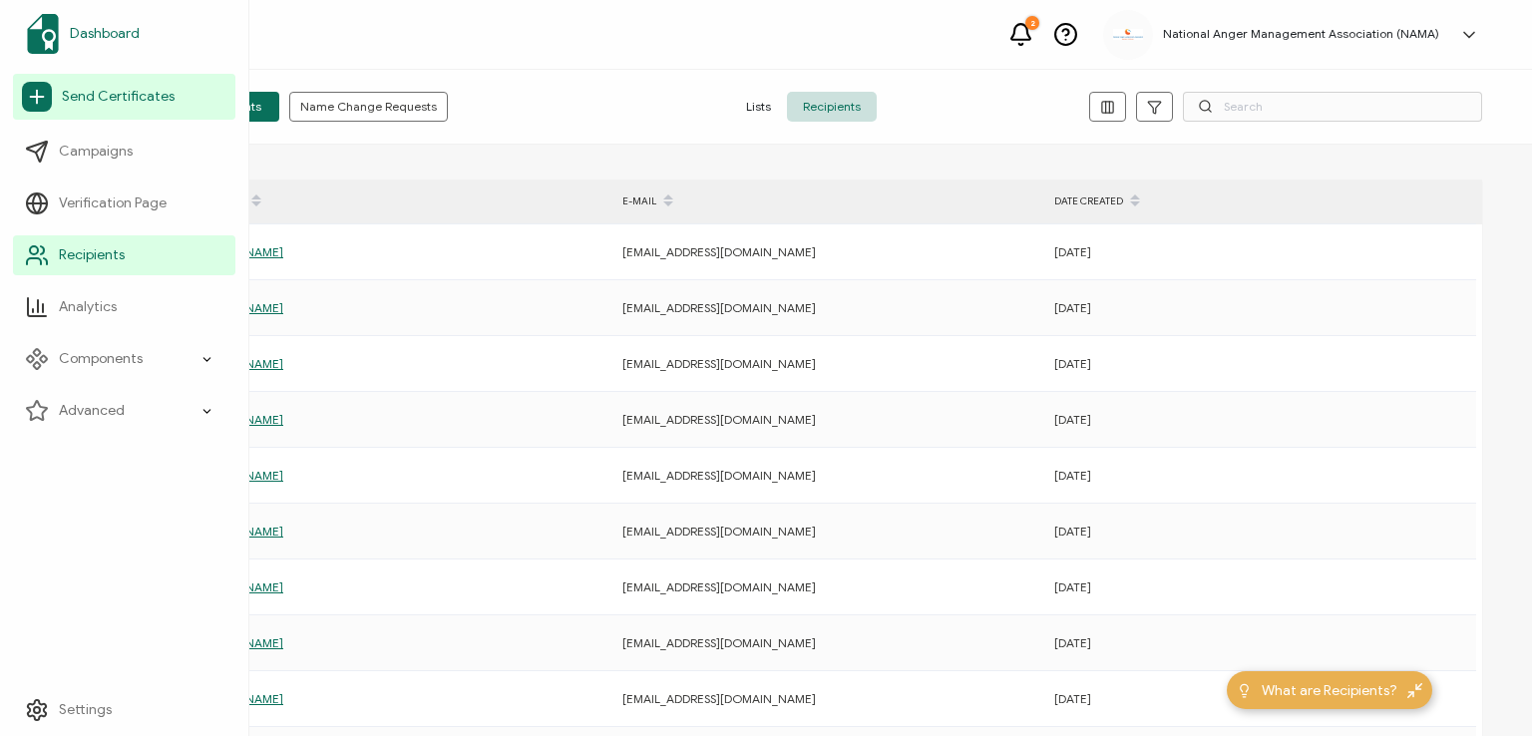
click at [84, 31] on span "Dashboard" at bounding box center [105, 34] width 70 height 20
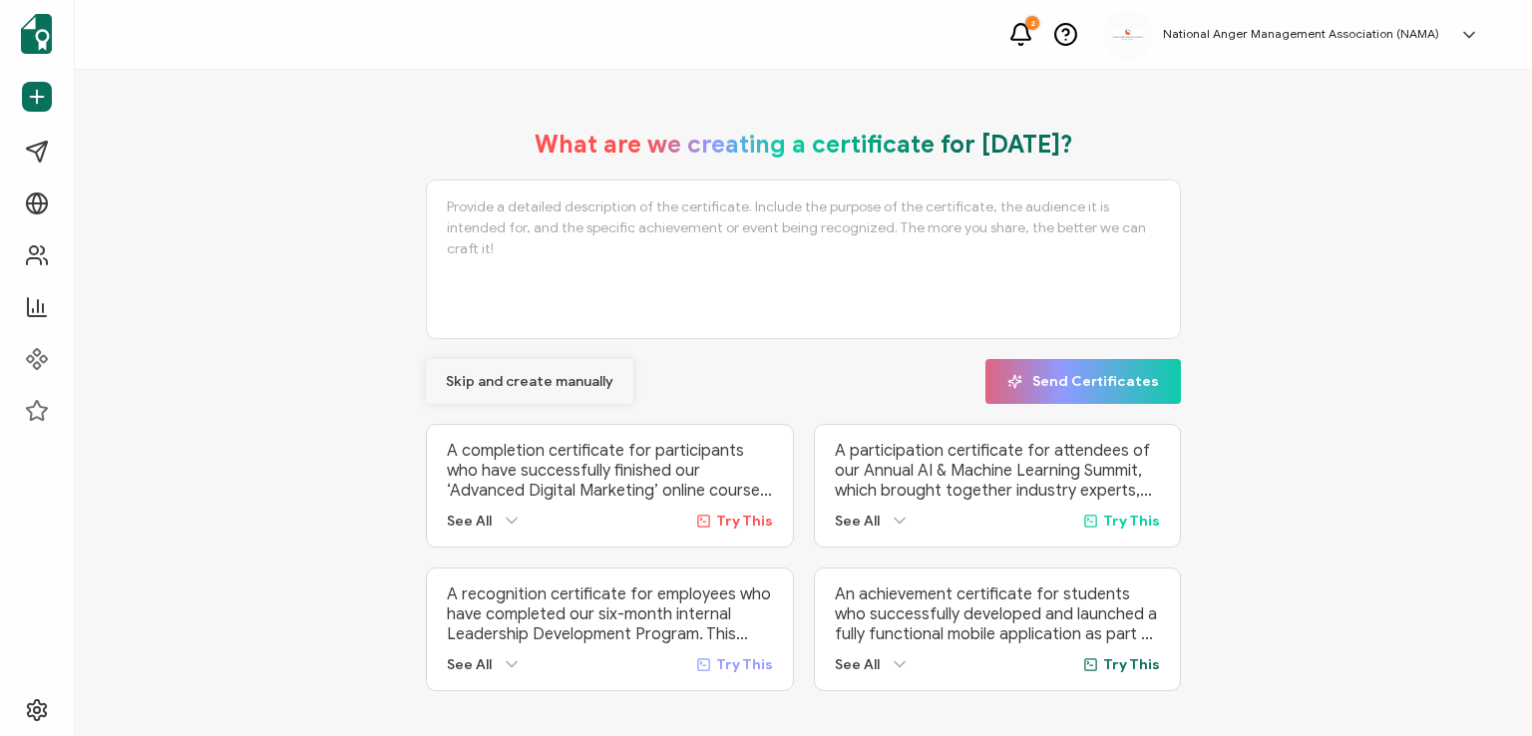
click at [531, 375] on span "Skip and create manually" at bounding box center [530, 382] width 168 height 14
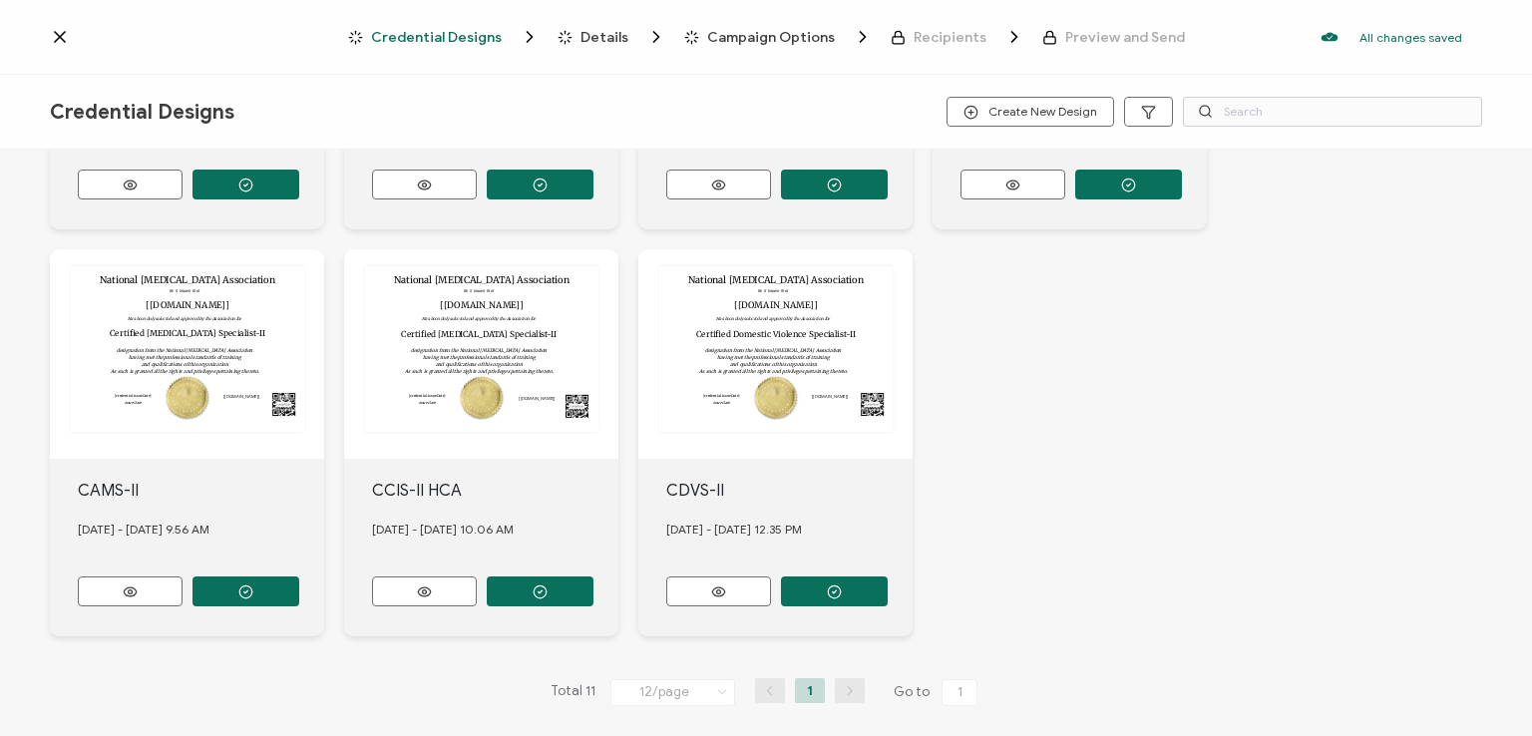
scroll to position [761, 0]
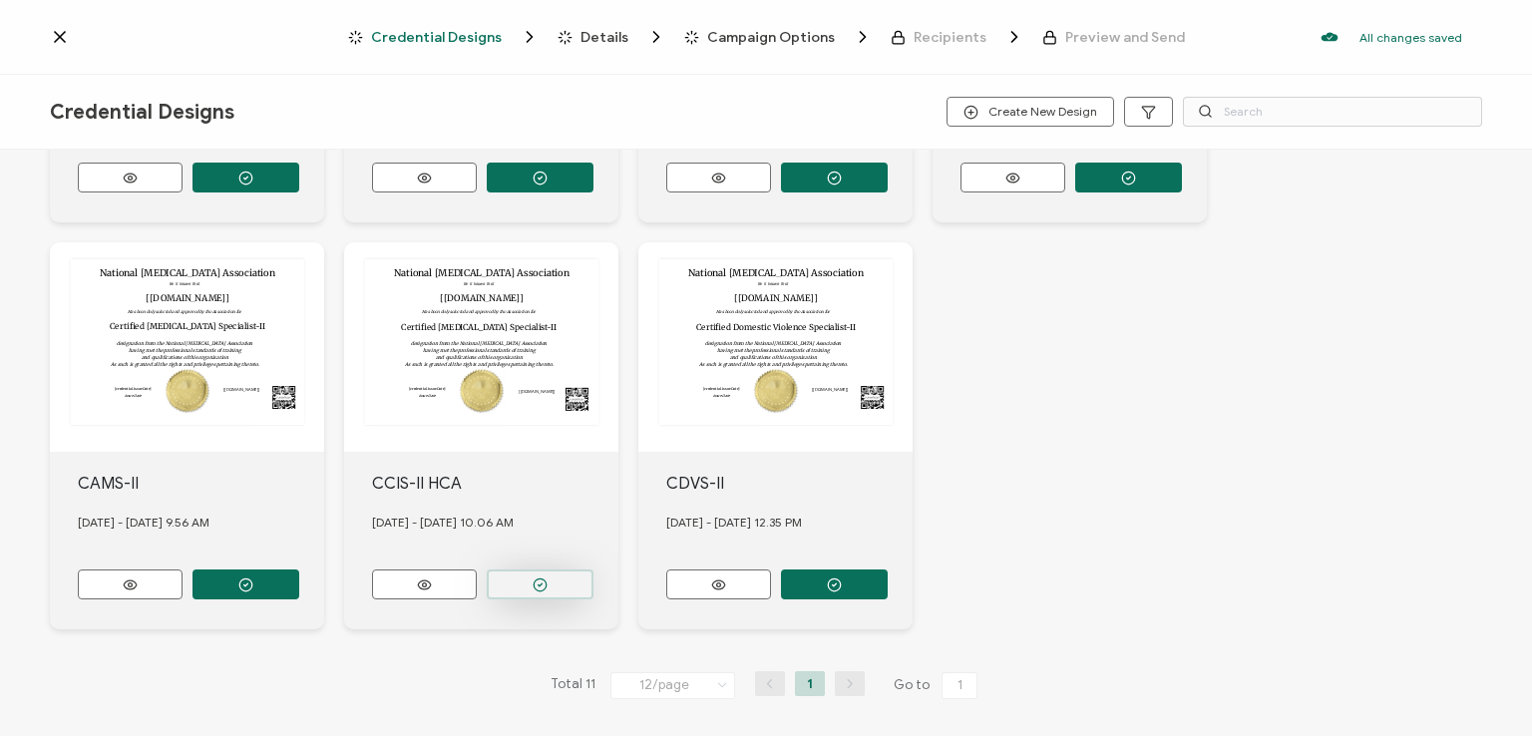
click at [550, 569] on button "button" at bounding box center [540, 584] width 107 height 30
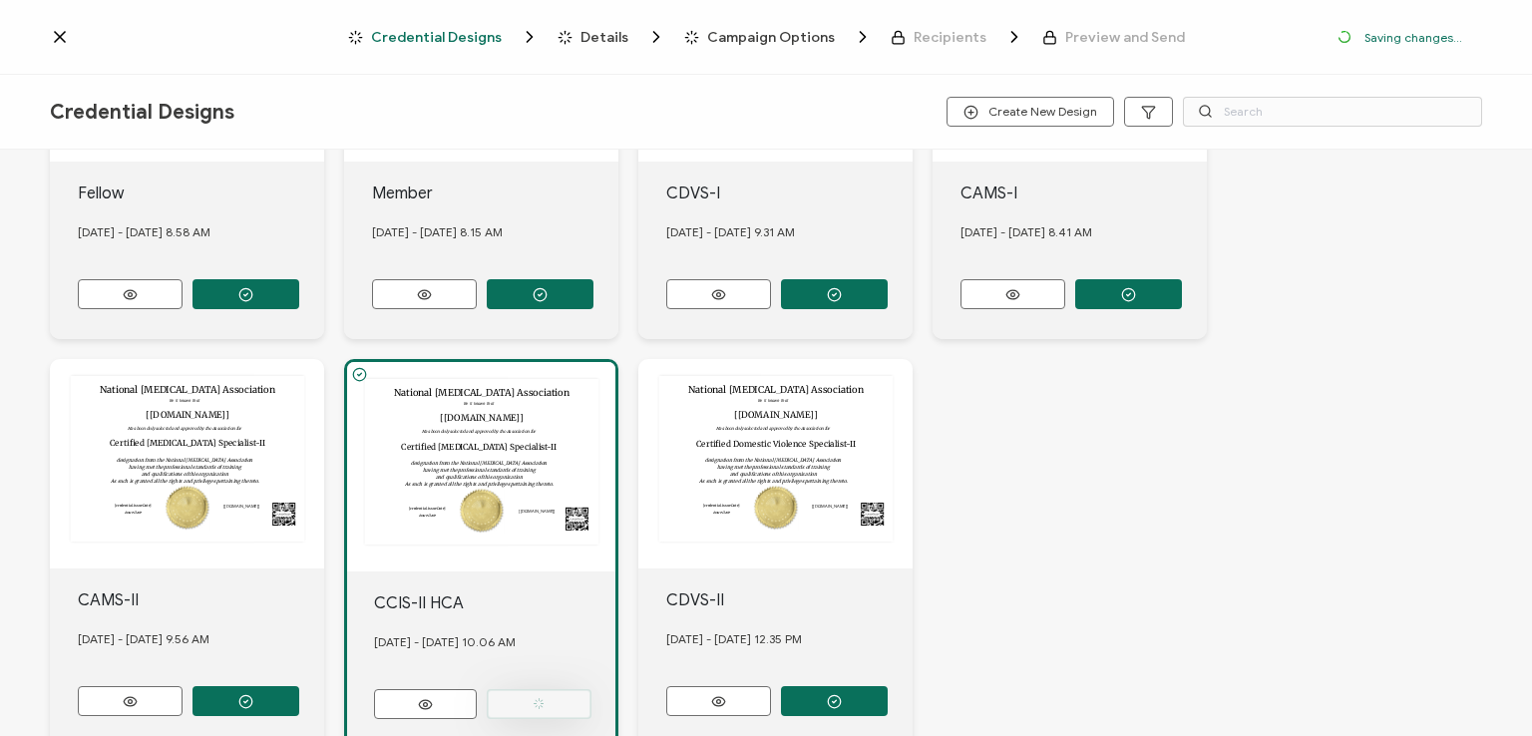
scroll to position [877, 0]
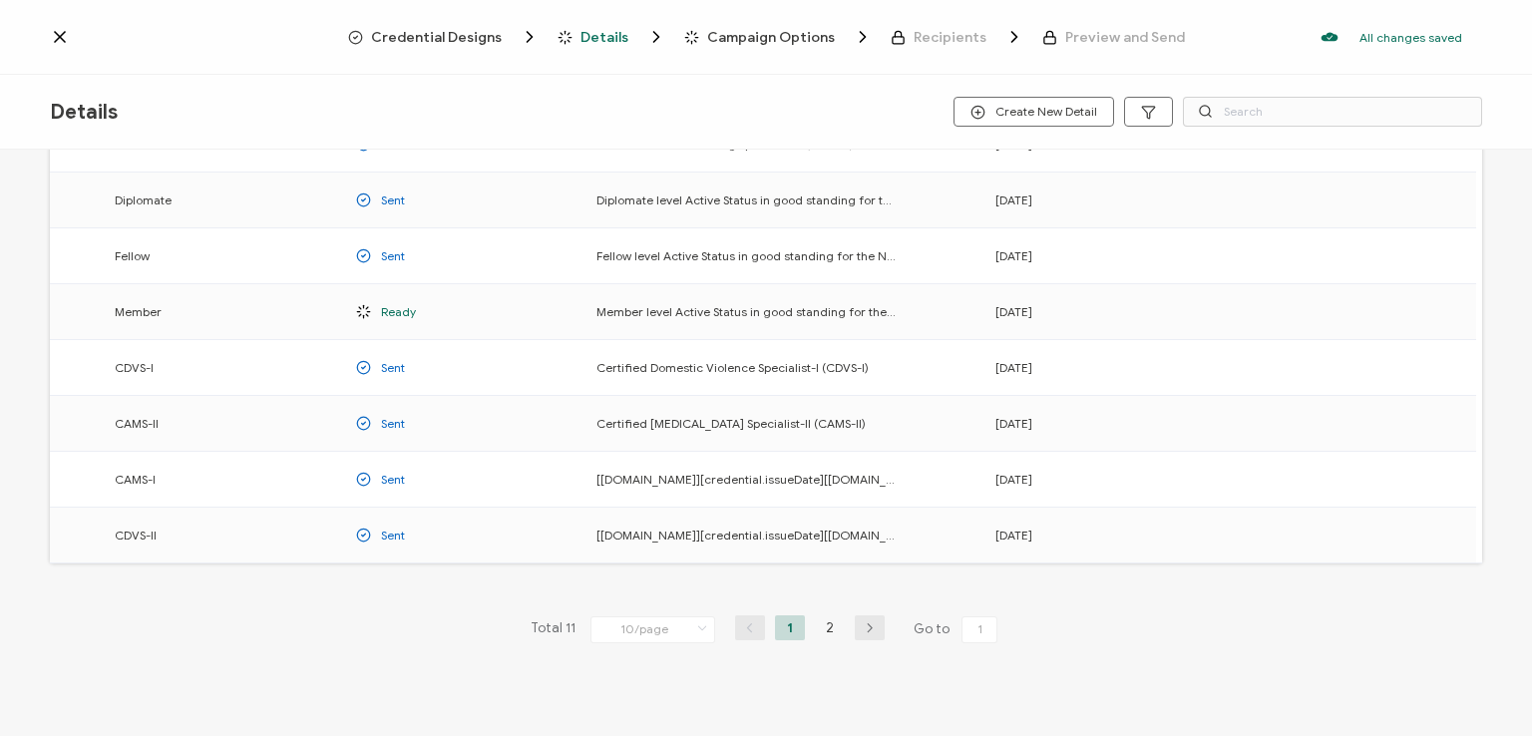
scroll to position [262, 0]
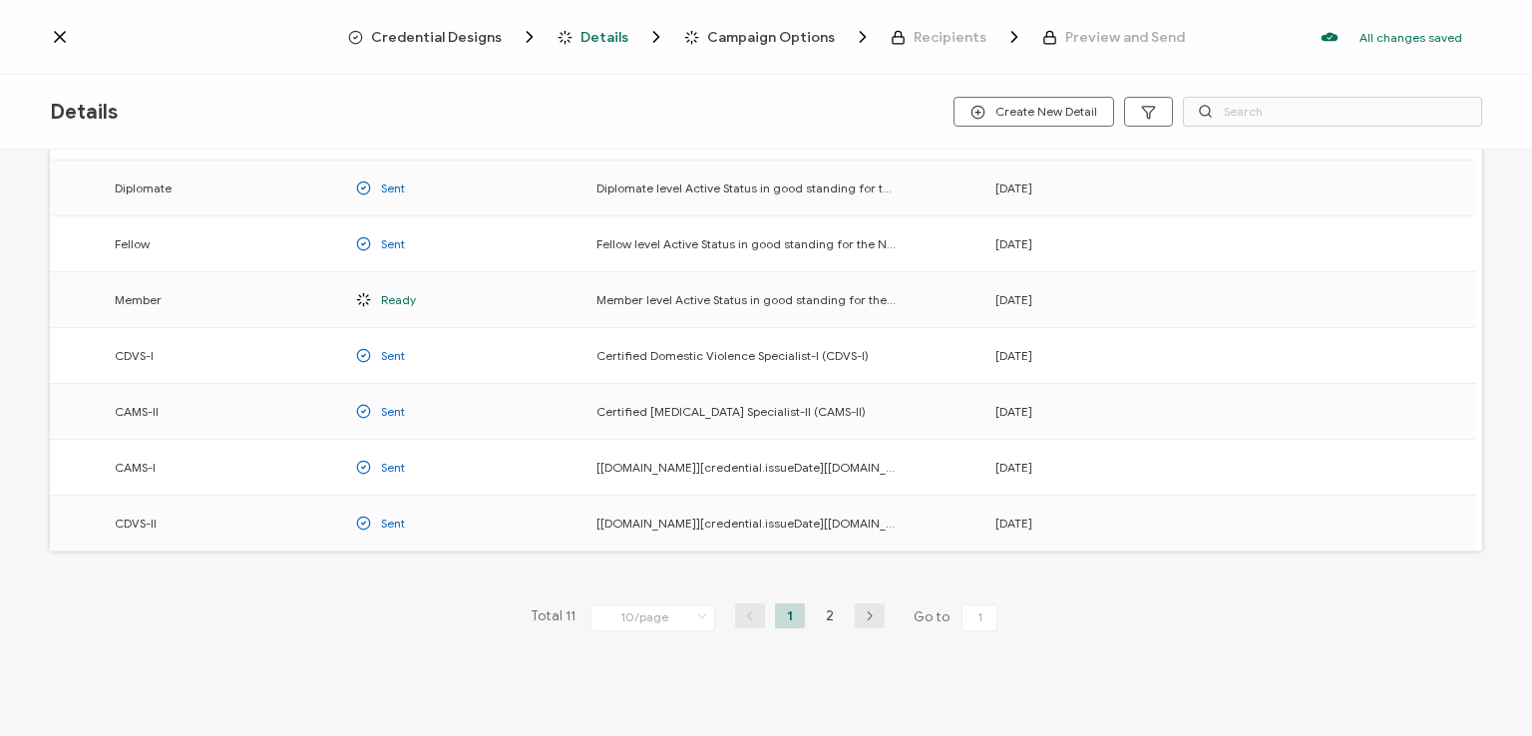
click at [824, 614] on li "2" at bounding box center [830, 615] width 30 height 25
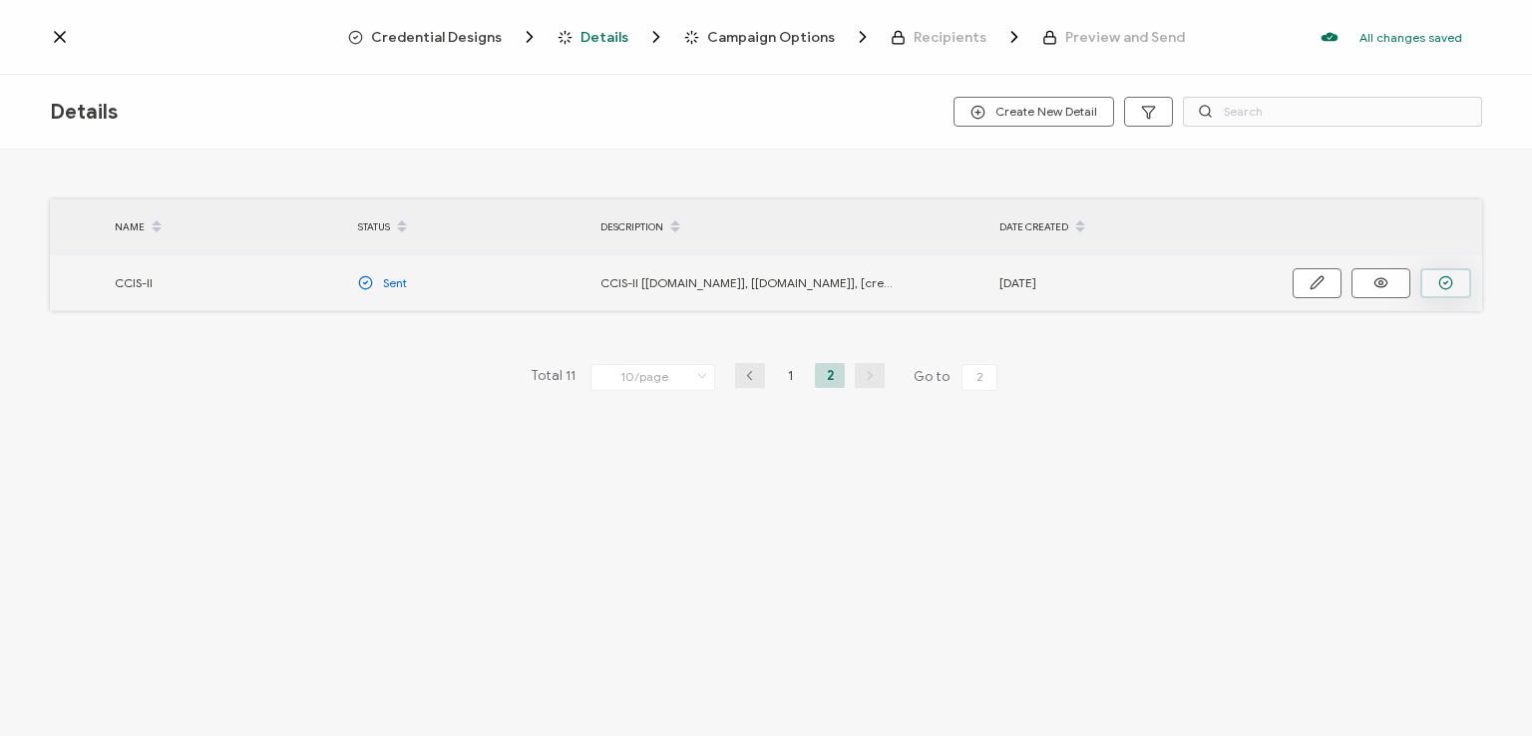
click at [1440, 278] on icon "button" at bounding box center [1445, 282] width 15 height 15
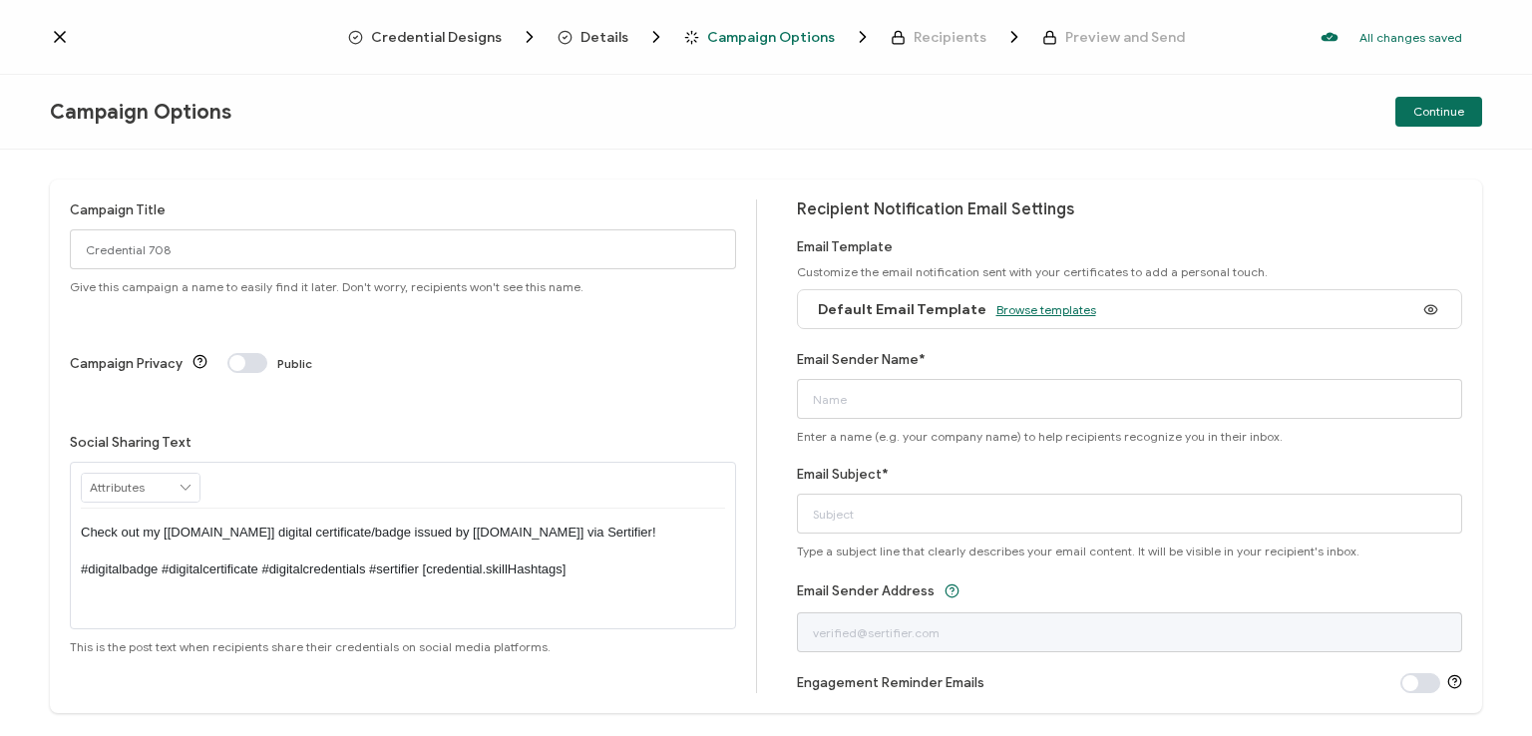
click at [1045, 311] on span "Browse templates" at bounding box center [1046, 309] width 100 height 15
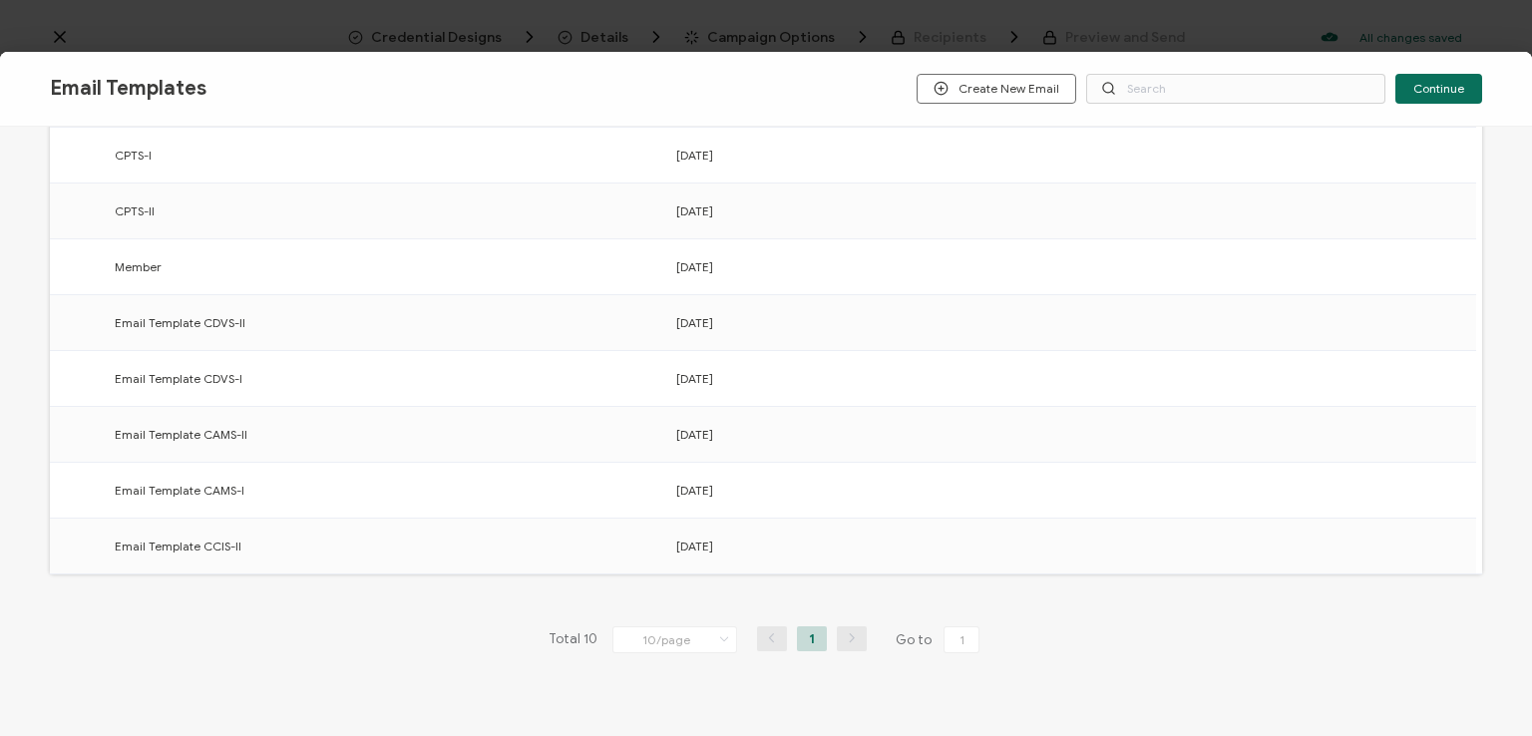
scroll to position [310, 0]
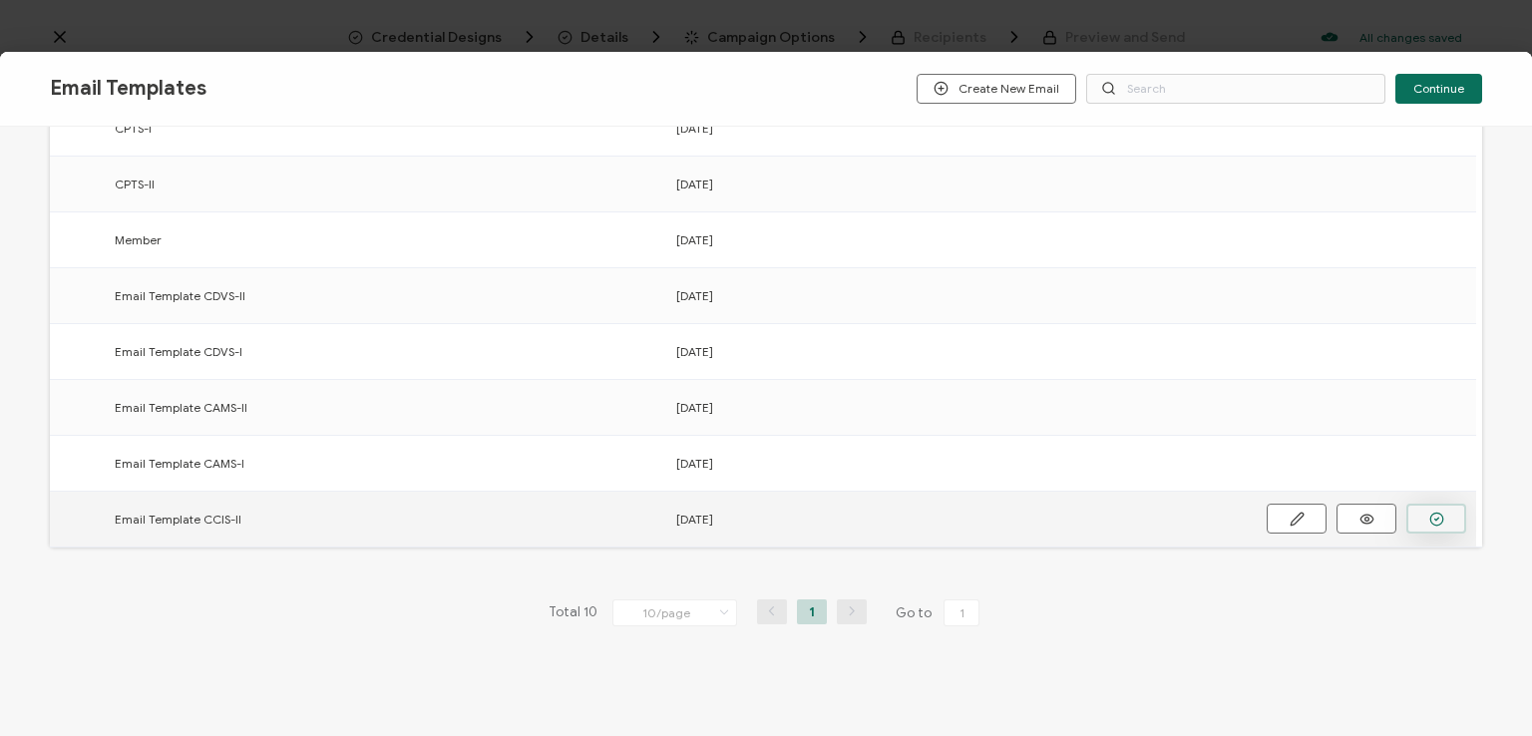
click at [1450, 513] on button "button" at bounding box center [1436, 519] width 60 height 30
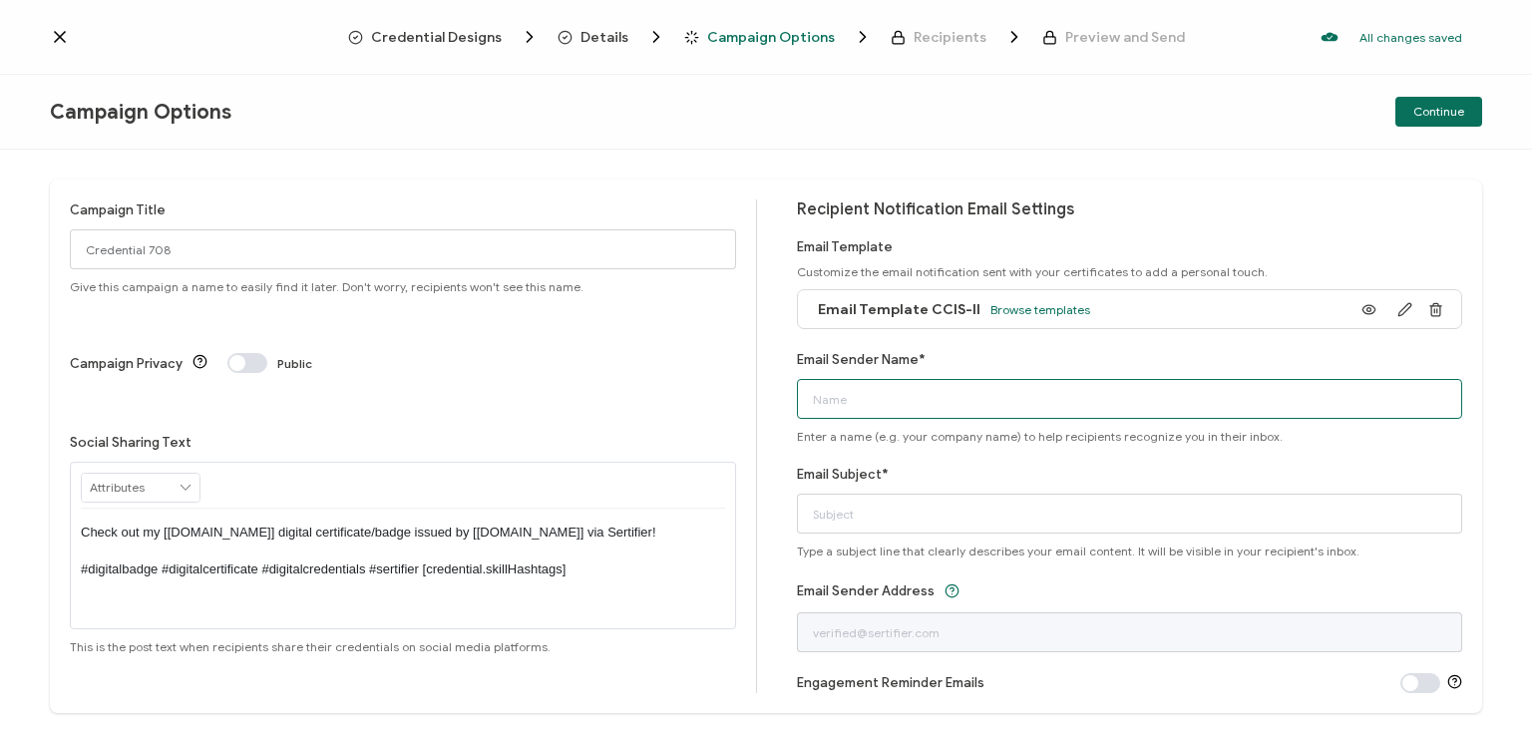
click at [960, 388] on input "Email Sender Name*" at bounding box center [1130, 399] width 666 height 40
type input "National [MEDICAL_DATA] Association"
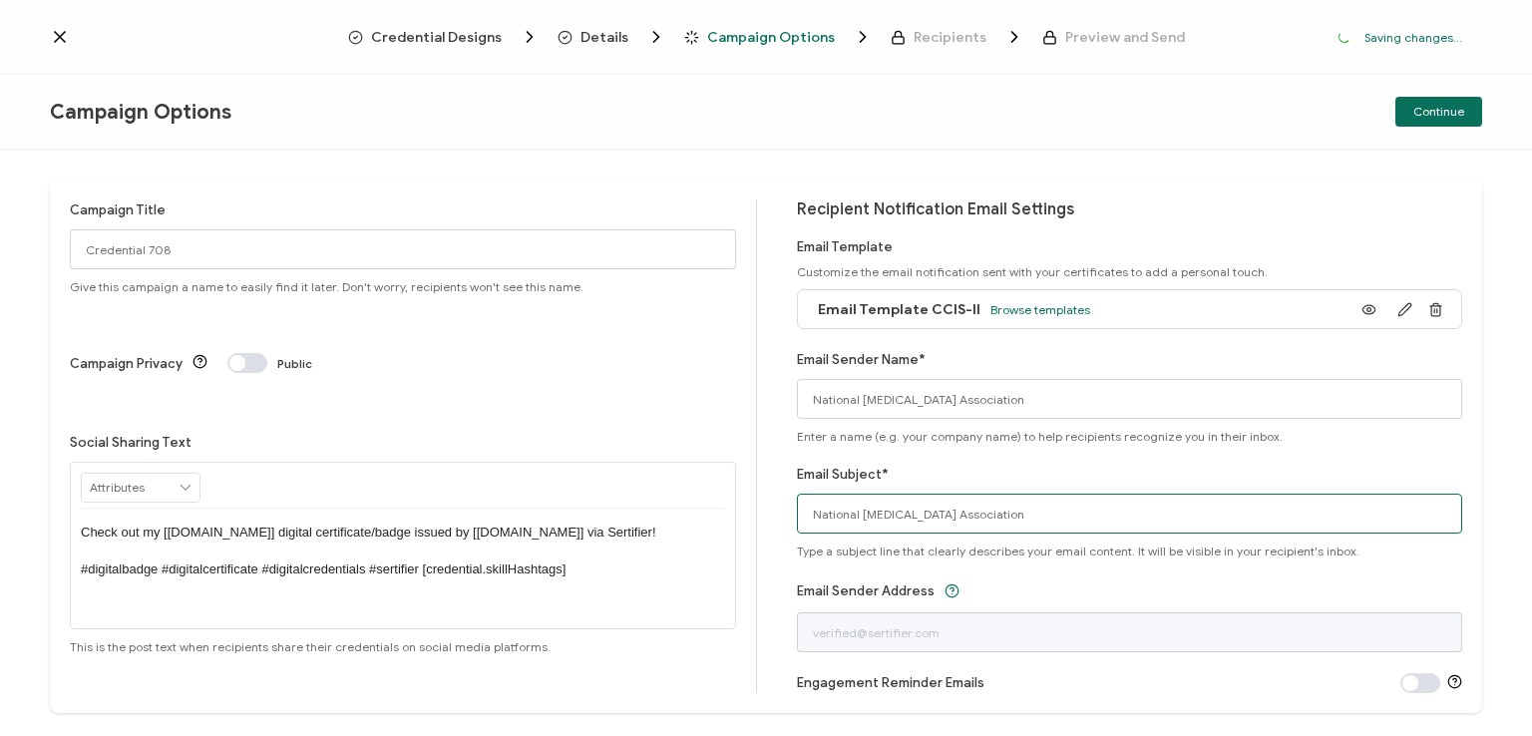
drag, startPoint x: 1037, startPoint y: 516, endPoint x: 654, endPoint y: 514, distance: 382.9
click at [654, 514] on div "Campaign Title Credential 708 Give this campaign a name to easily find it later…" at bounding box center [766, 445] width 1432 height 533
type input "CCIS-II digital certificate"
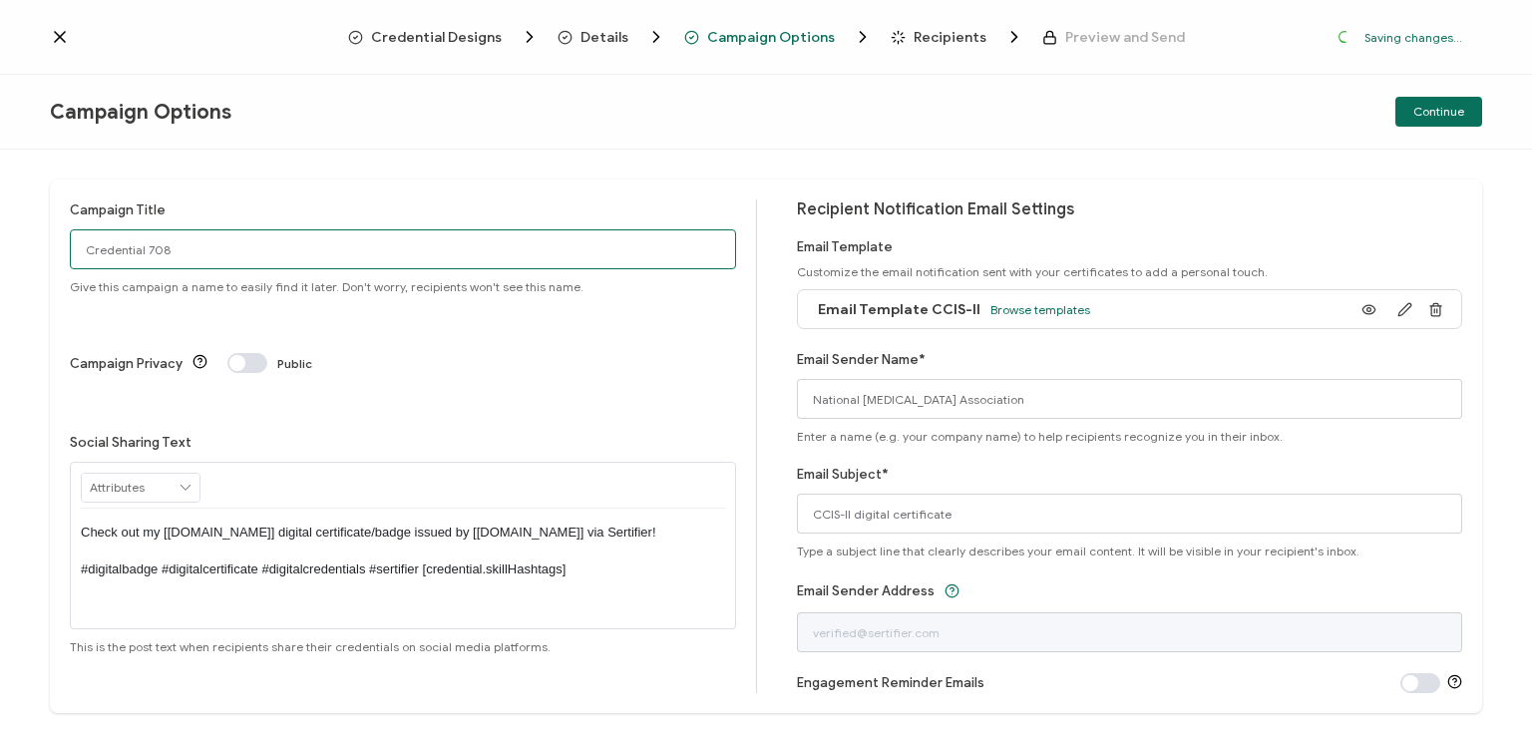
drag, startPoint x: 184, startPoint y: 260, endPoint x: 44, endPoint y: 240, distance: 142.0
click at [44, 240] on div "Campaign Title Credential 708 Give this campaign a name to easily find it later…" at bounding box center [766, 443] width 1532 height 586
type input "CAMS-II HCA 8 - [DATE]"
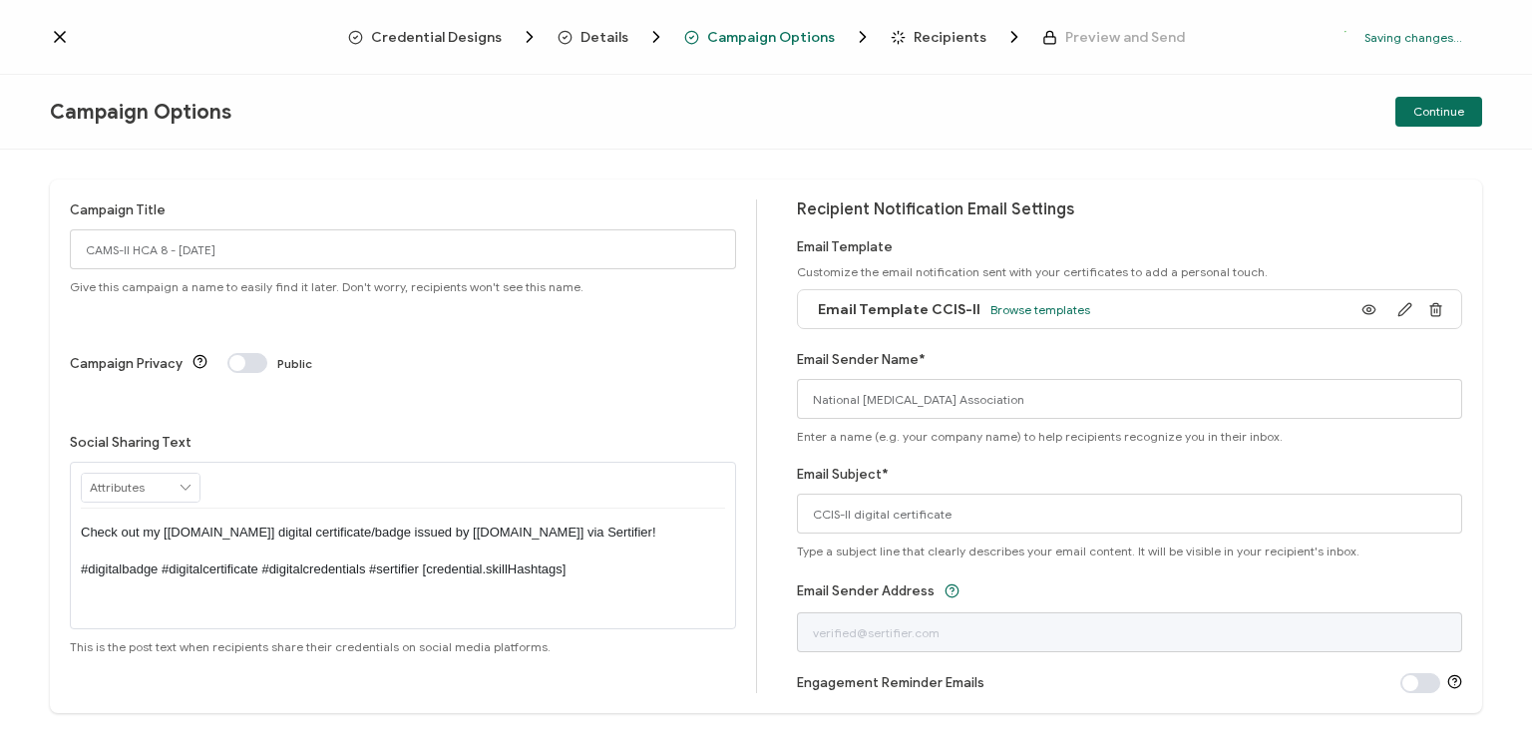
click at [396, 524] on p "Check out my [[DOMAIN_NAME]] digital certificate/badge issued by [[DOMAIN_NAME]…" at bounding box center [403, 551] width 644 height 55
click at [804, 90] on div "Campaign Options Continue" at bounding box center [766, 112] width 1532 height 75
click at [828, 107] on div "Campaign Options Continue" at bounding box center [766, 112] width 1532 height 75
click at [1436, 113] on span "Continue" at bounding box center [1438, 112] width 51 height 12
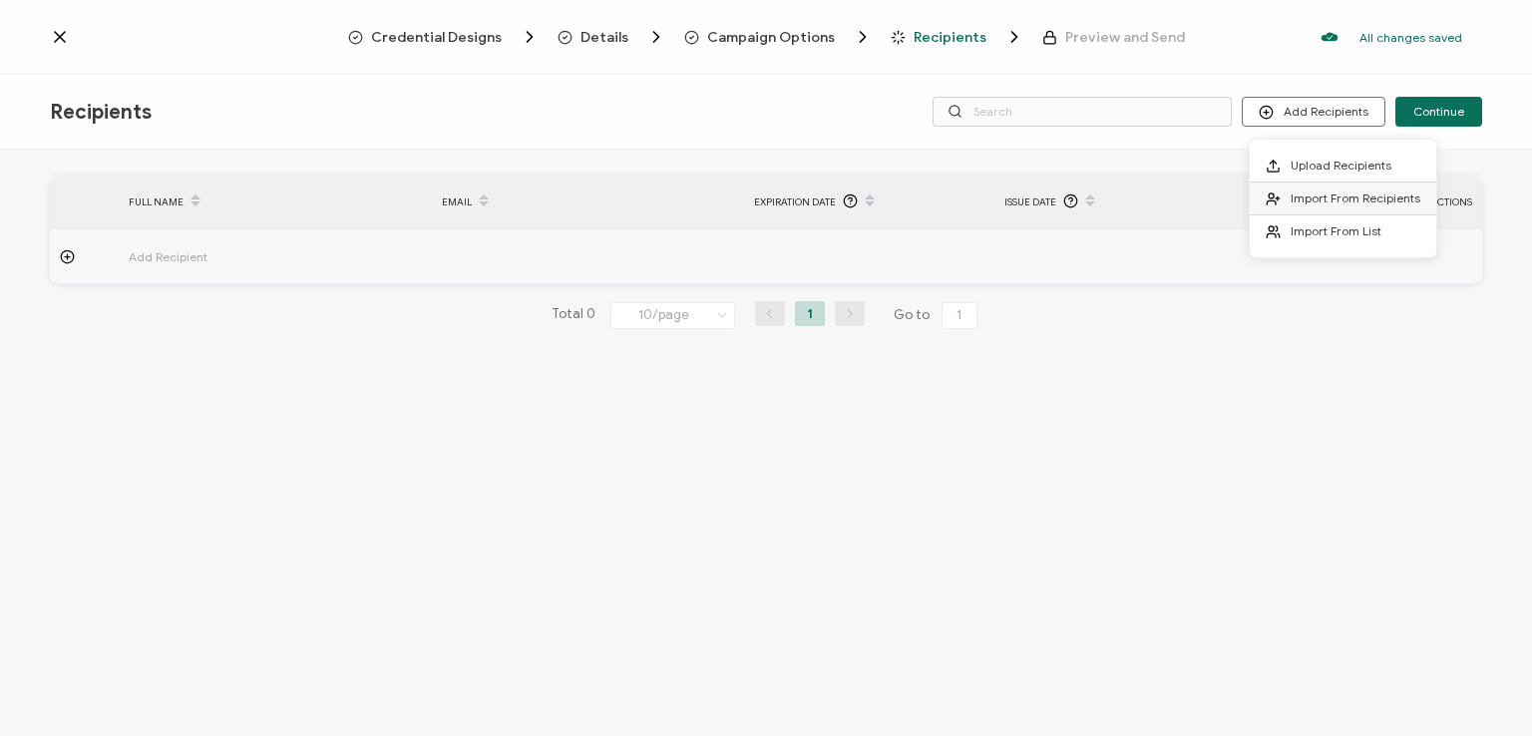
click at [1334, 188] on li "Import From Recipients" at bounding box center [1342, 198] width 186 height 33
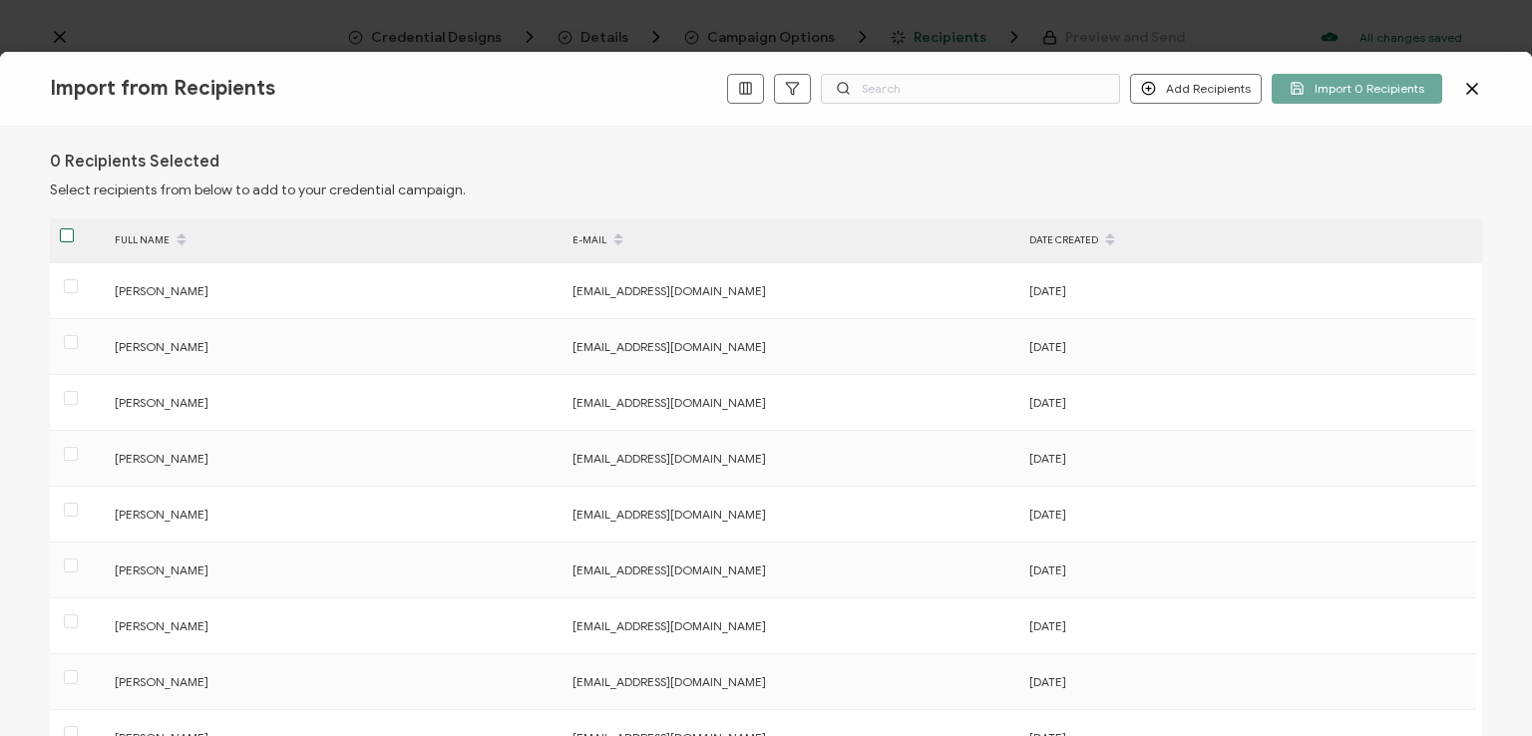
click at [64, 237] on span at bounding box center [67, 235] width 14 height 14
click at [74, 228] on input "checkbox" at bounding box center [74, 228] width 0 height 0
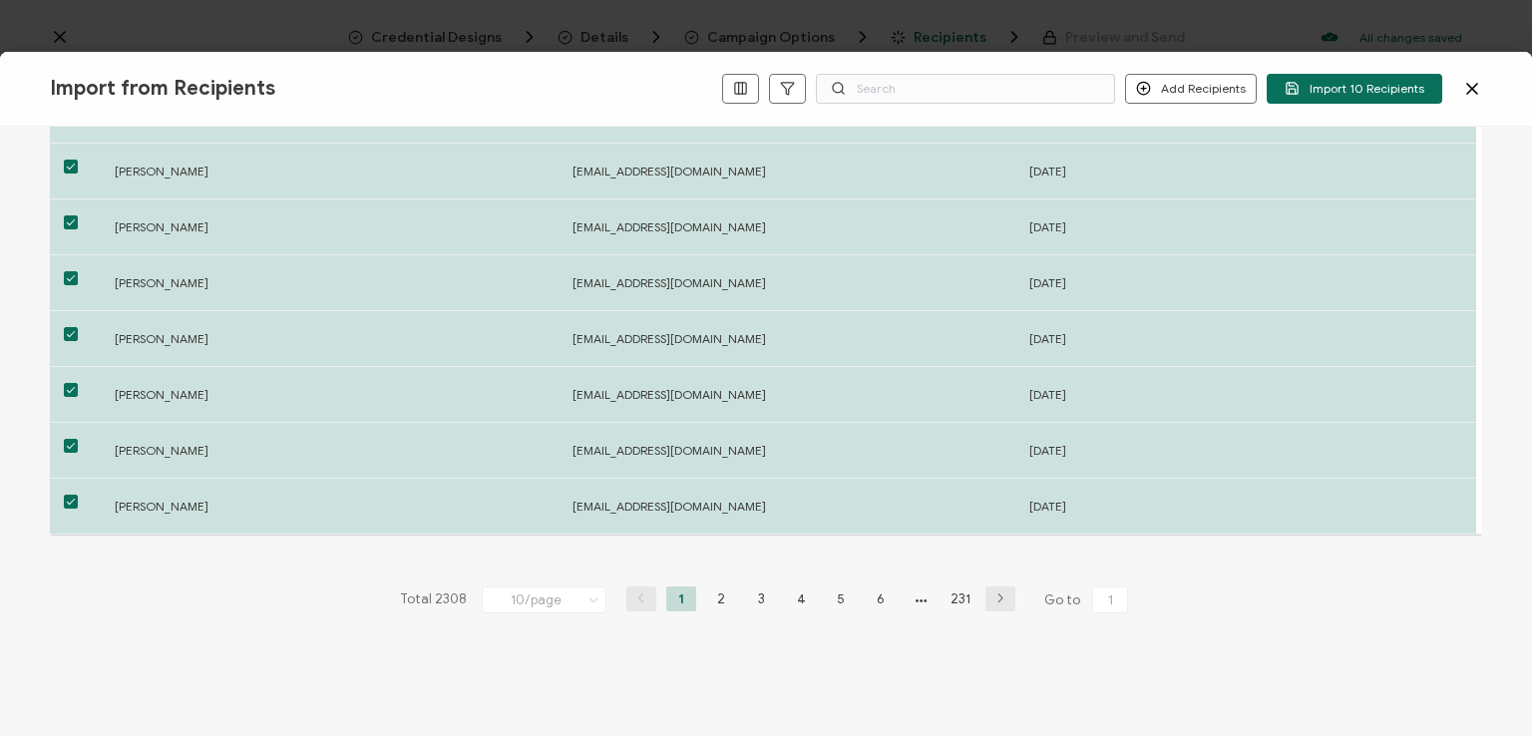
scroll to position [309, 0]
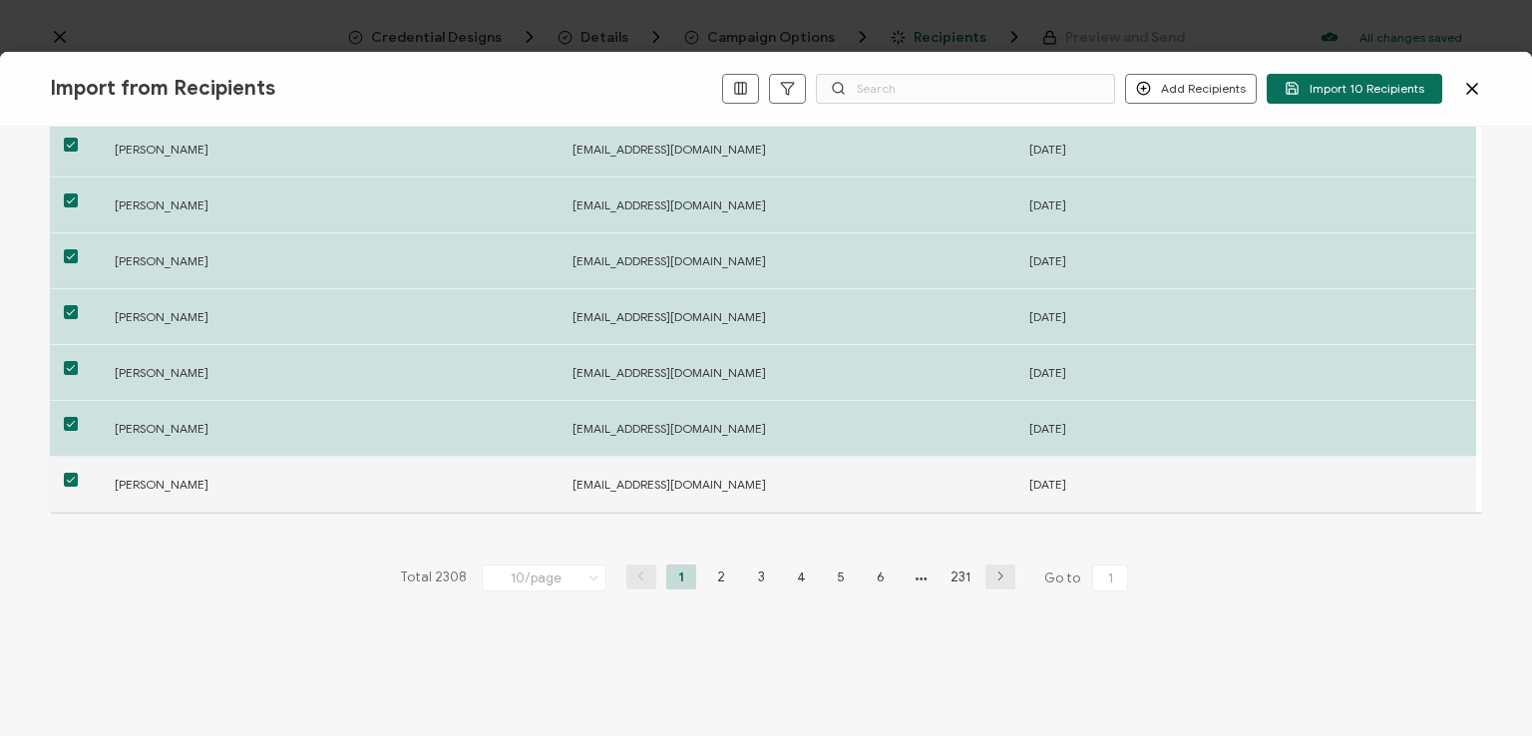
click at [68, 476] on span at bounding box center [71, 480] width 14 height 14
click at [78, 473] on input "checkbox" at bounding box center [78, 473] width 0 height 0
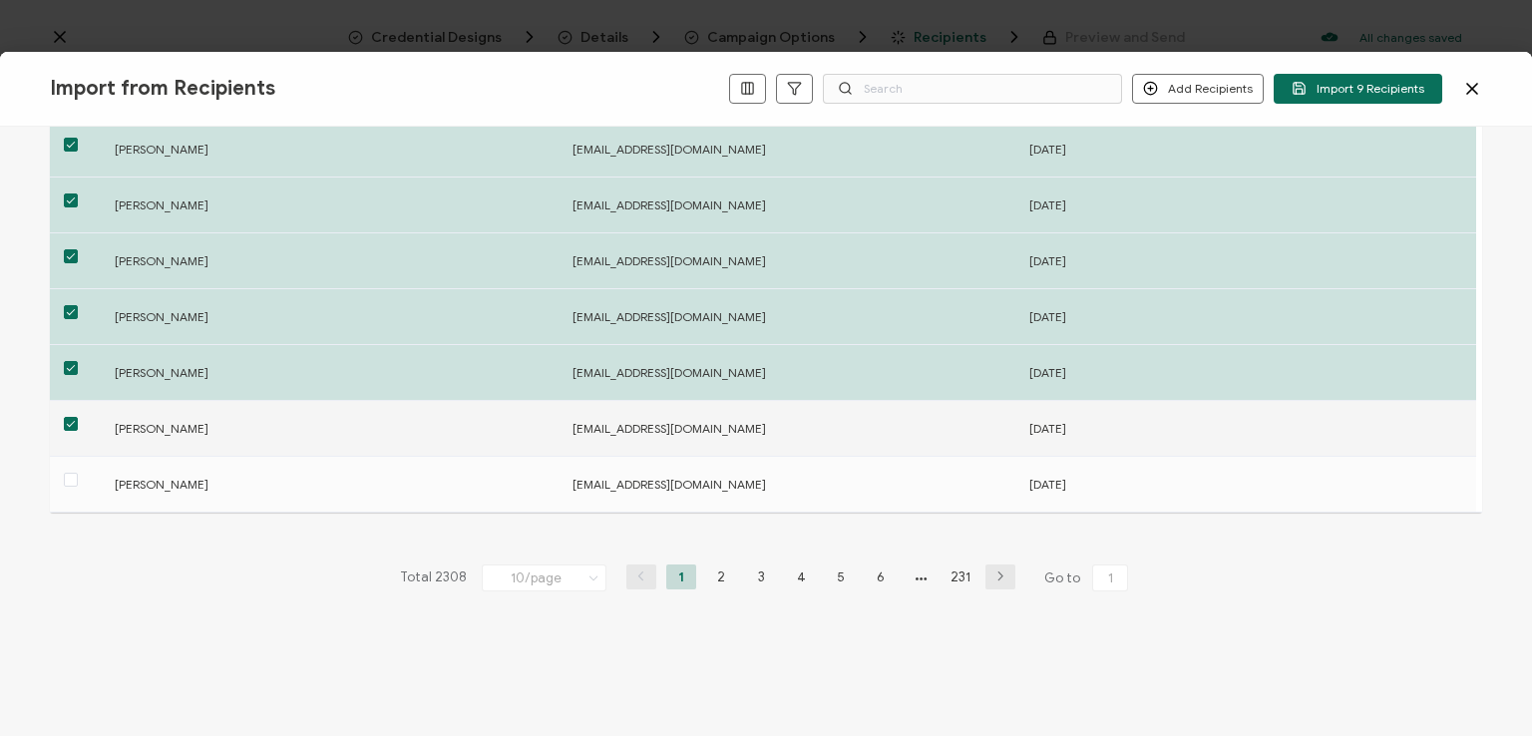
click at [63, 417] on div at bounding box center [77, 428] width 55 height 31
click at [71, 422] on span at bounding box center [71, 424] width 14 height 14
click at [78, 417] on input "checkbox" at bounding box center [78, 417] width 0 height 0
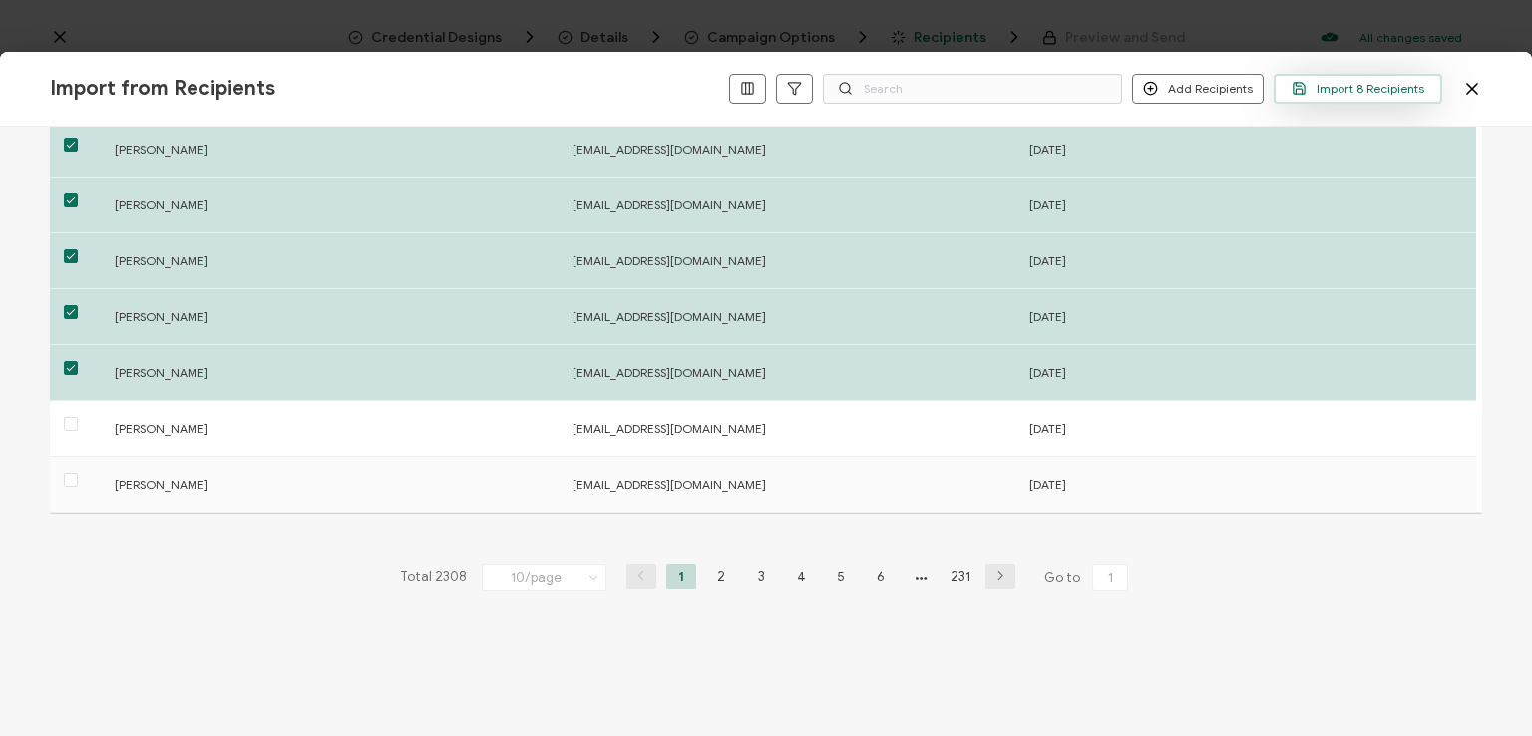
click at [1328, 89] on span "Import 8 Recipients" at bounding box center [1357, 88] width 133 height 15
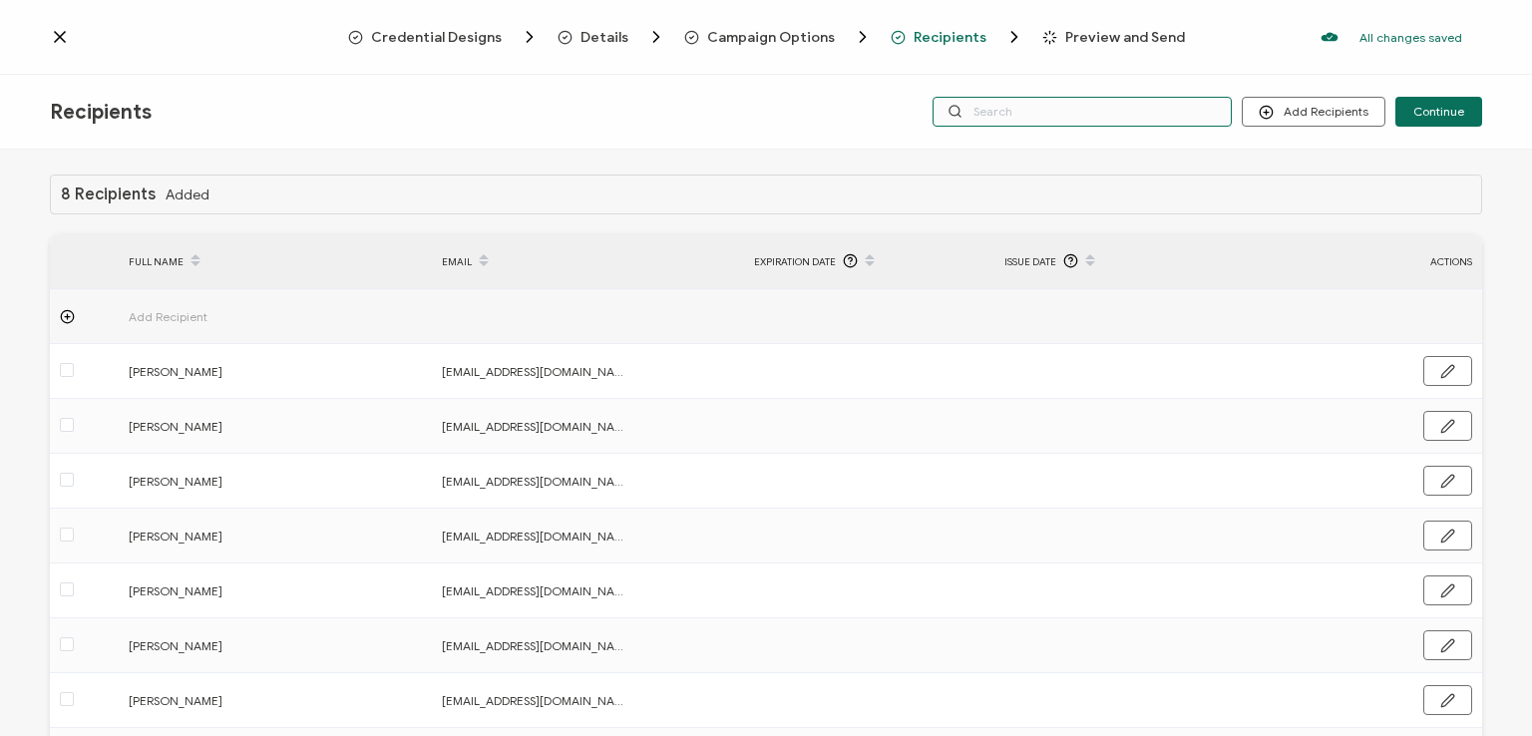
click at [1146, 110] on input "text" at bounding box center [1081, 112] width 299 height 30
click at [1121, 76] on div "Recipients Add Recipients Continue" at bounding box center [766, 112] width 1532 height 75
click at [1084, 109] on input "text" at bounding box center [1081, 112] width 299 height 30
click at [1069, 146] on div "Recipients Add Recipients Continue" at bounding box center [766, 112] width 1532 height 75
click at [1053, 109] on input "text" at bounding box center [1081, 112] width 299 height 30
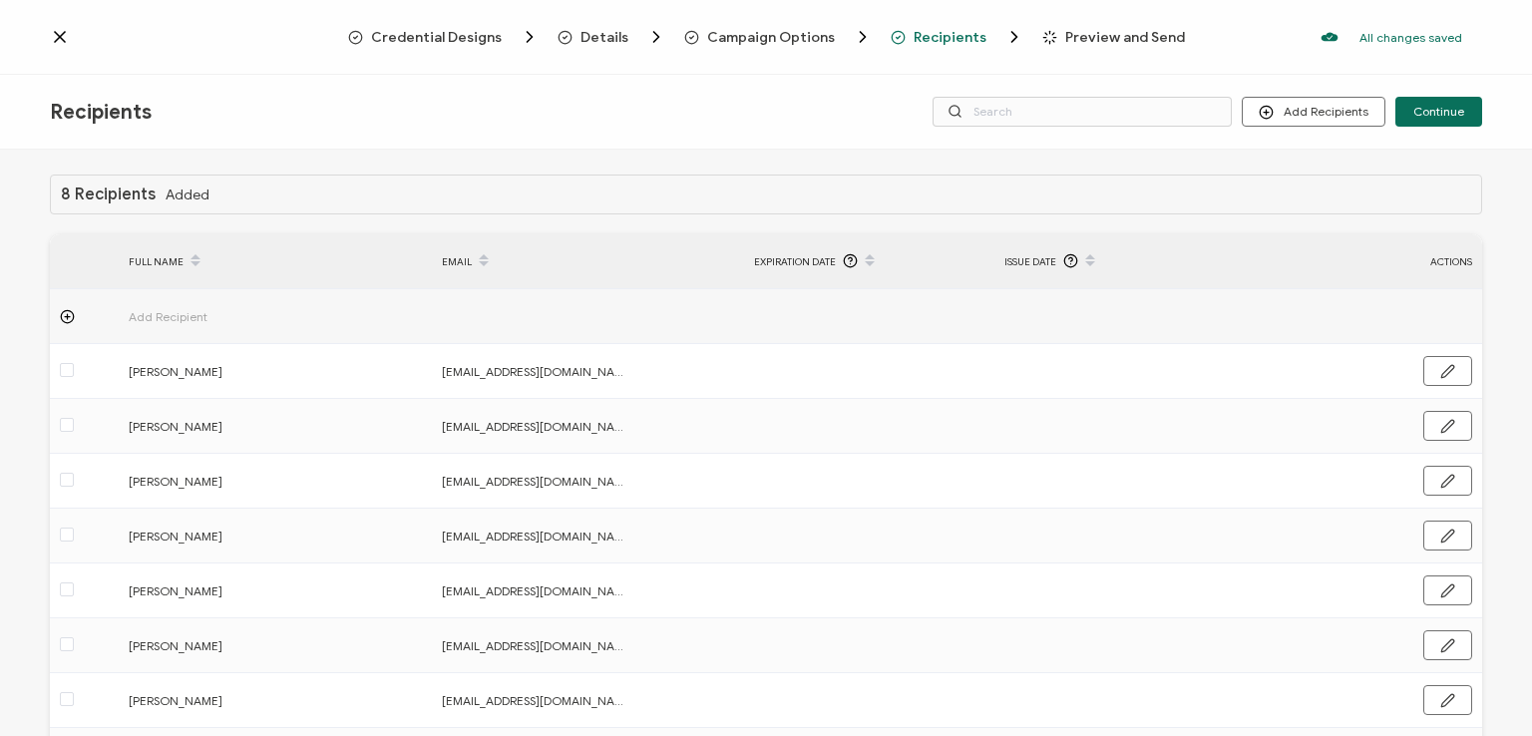
click at [1049, 77] on div "Recipients Add Recipients Continue" at bounding box center [766, 112] width 1532 height 75
click at [1047, 105] on input "text" at bounding box center [1081, 112] width 299 height 30
click at [1042, 141] on div "Recipients Add Recipients Continue" at bounding box center [766, 112] width 1532 height 75
click at [1439, 112] on span "Continue" at bounding box center [1438, 112] width 51 height 12
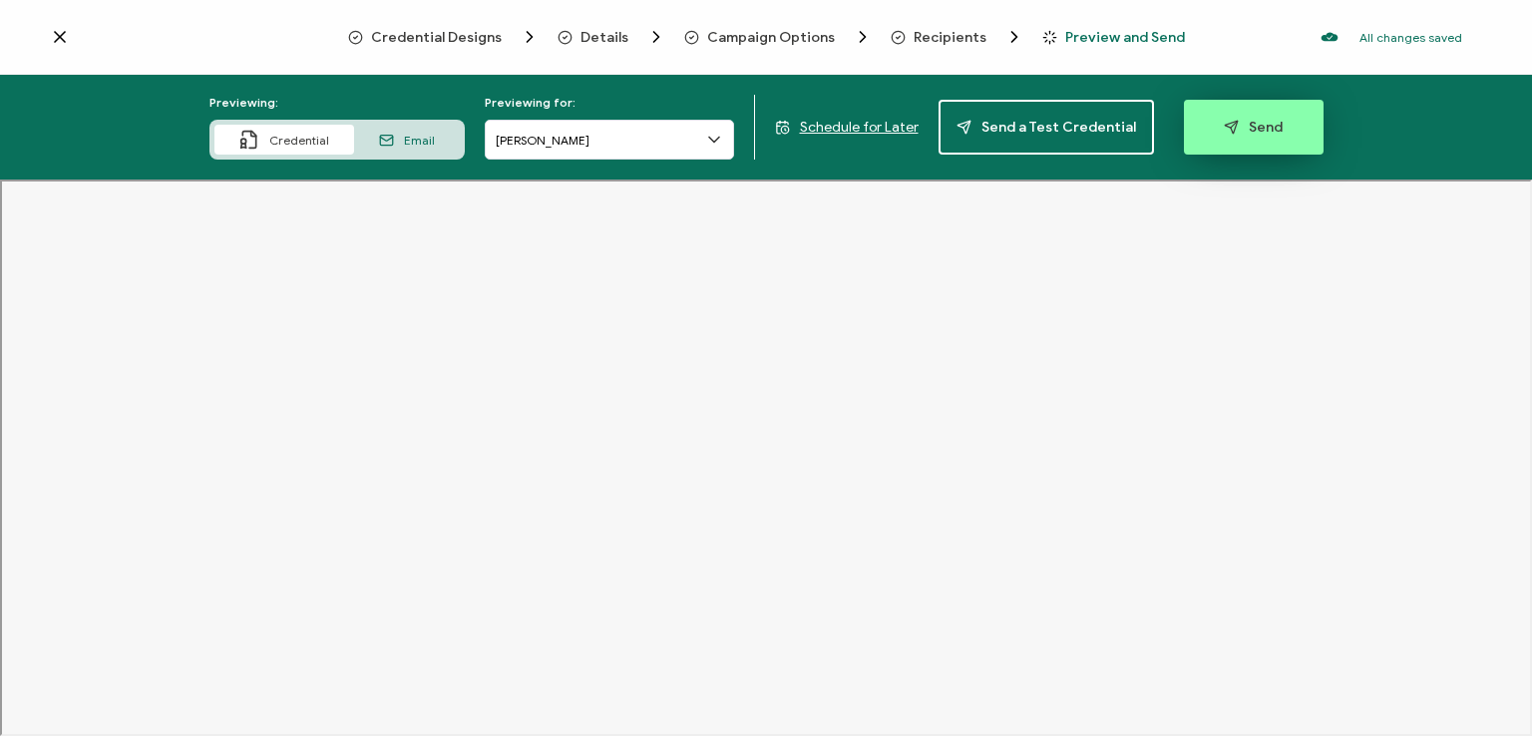
click at [1261, 123] on span "Send" at bounding box center [1253, 127] width 59 height 15
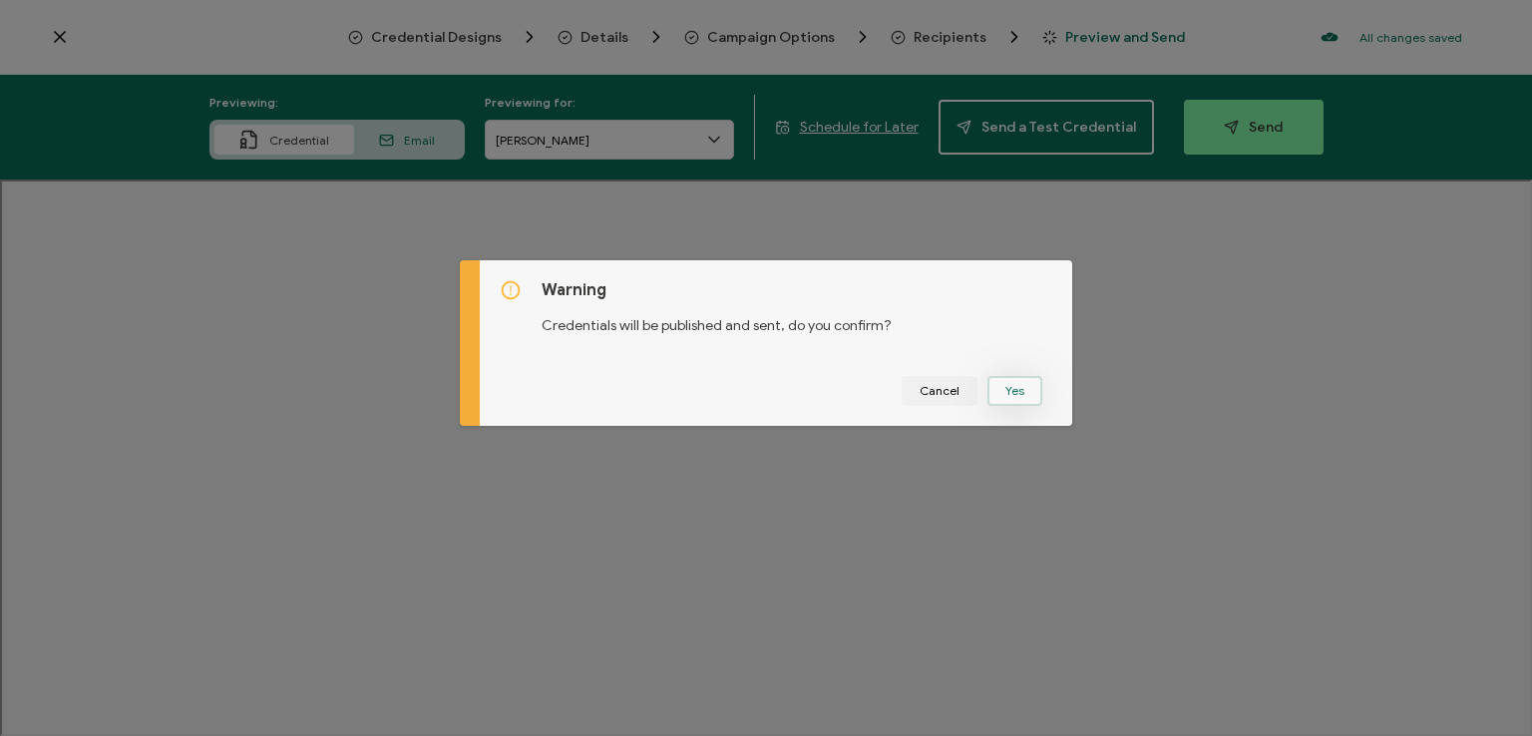
click at [1017, 384] on button "Yes" at bounding box center [1014, 391] width 55 height 30
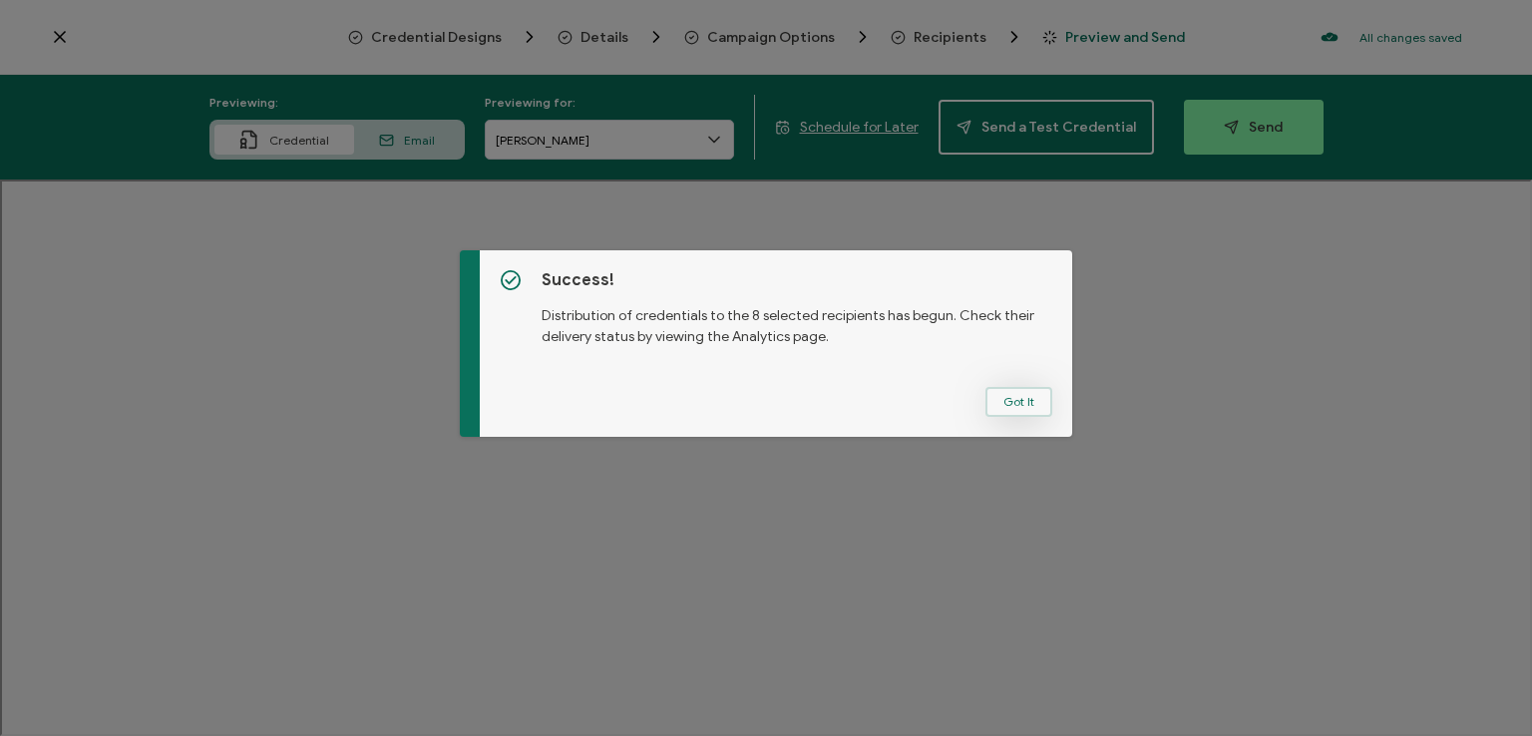
click at [1011, 393] on button "Got It" at bounding box center [1018, 402] width 67 height 30
